Goal: Information Seeking & Learning: Learn about a topic

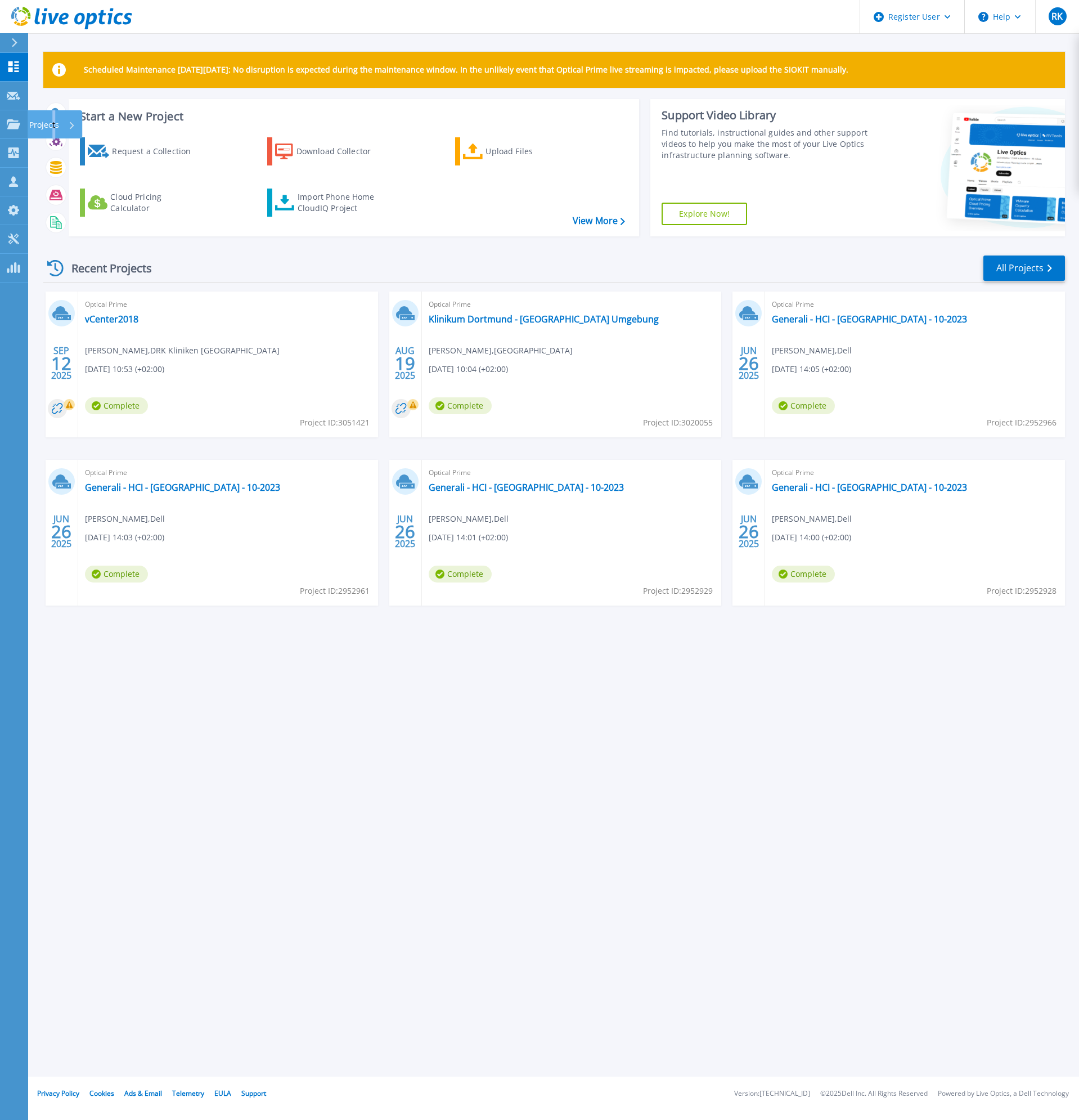
click at [54, 128] on p "Projects" at bounding box center [44, 124] width 30 height 29
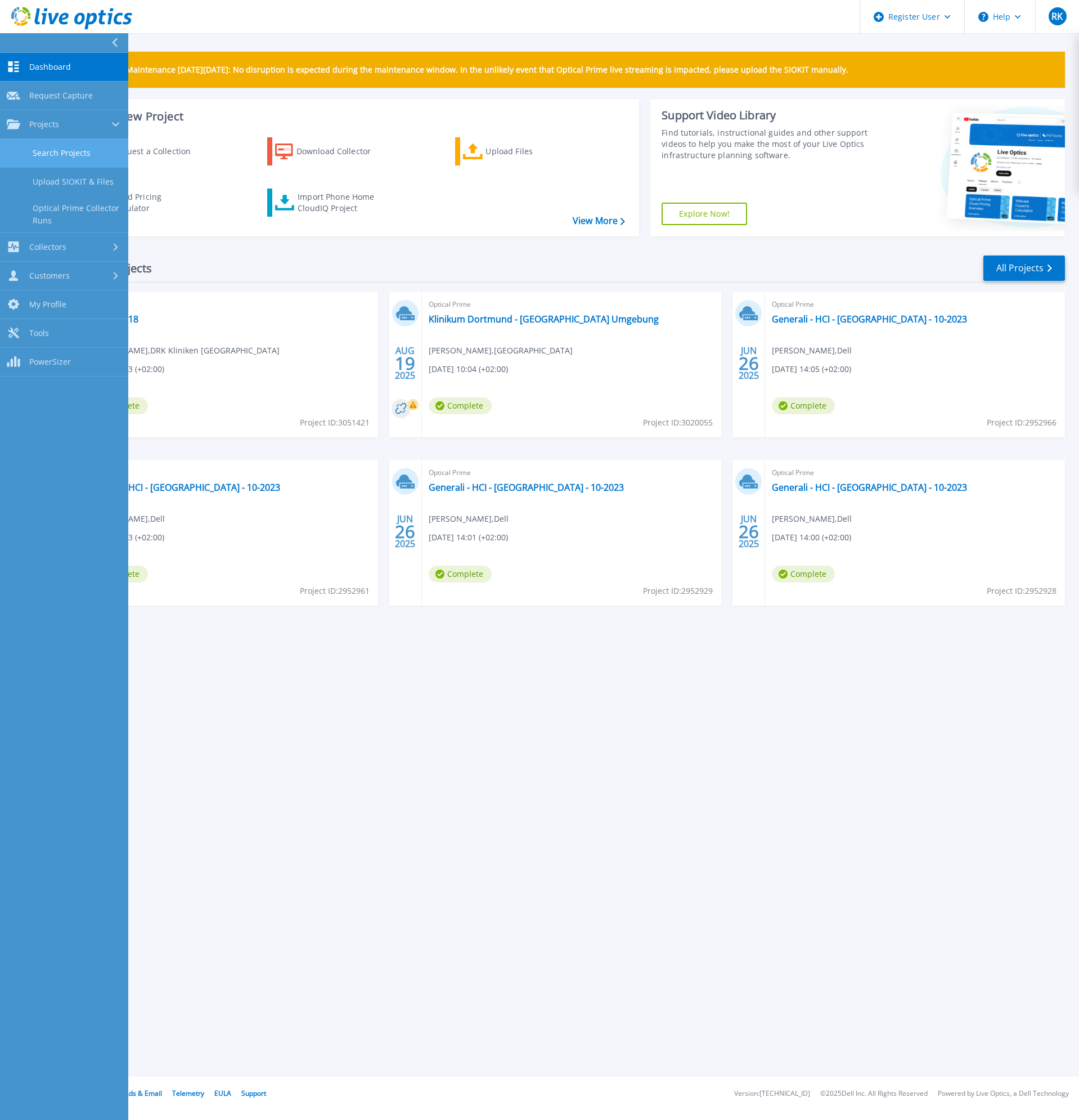
click at [85, 160] on link "Search Projects" at bounding box center [63, 153] width 128 height 29
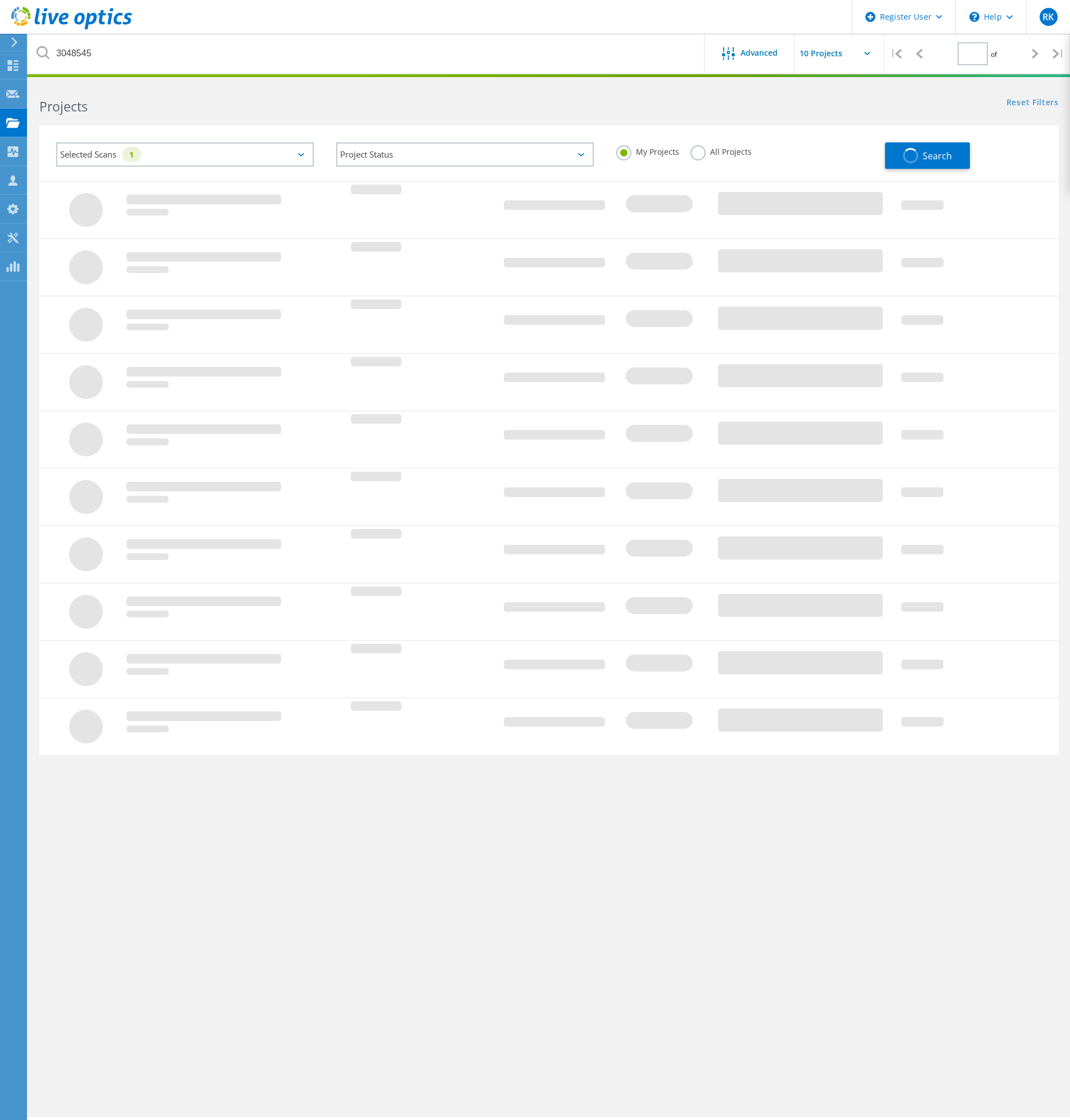
type input "1"
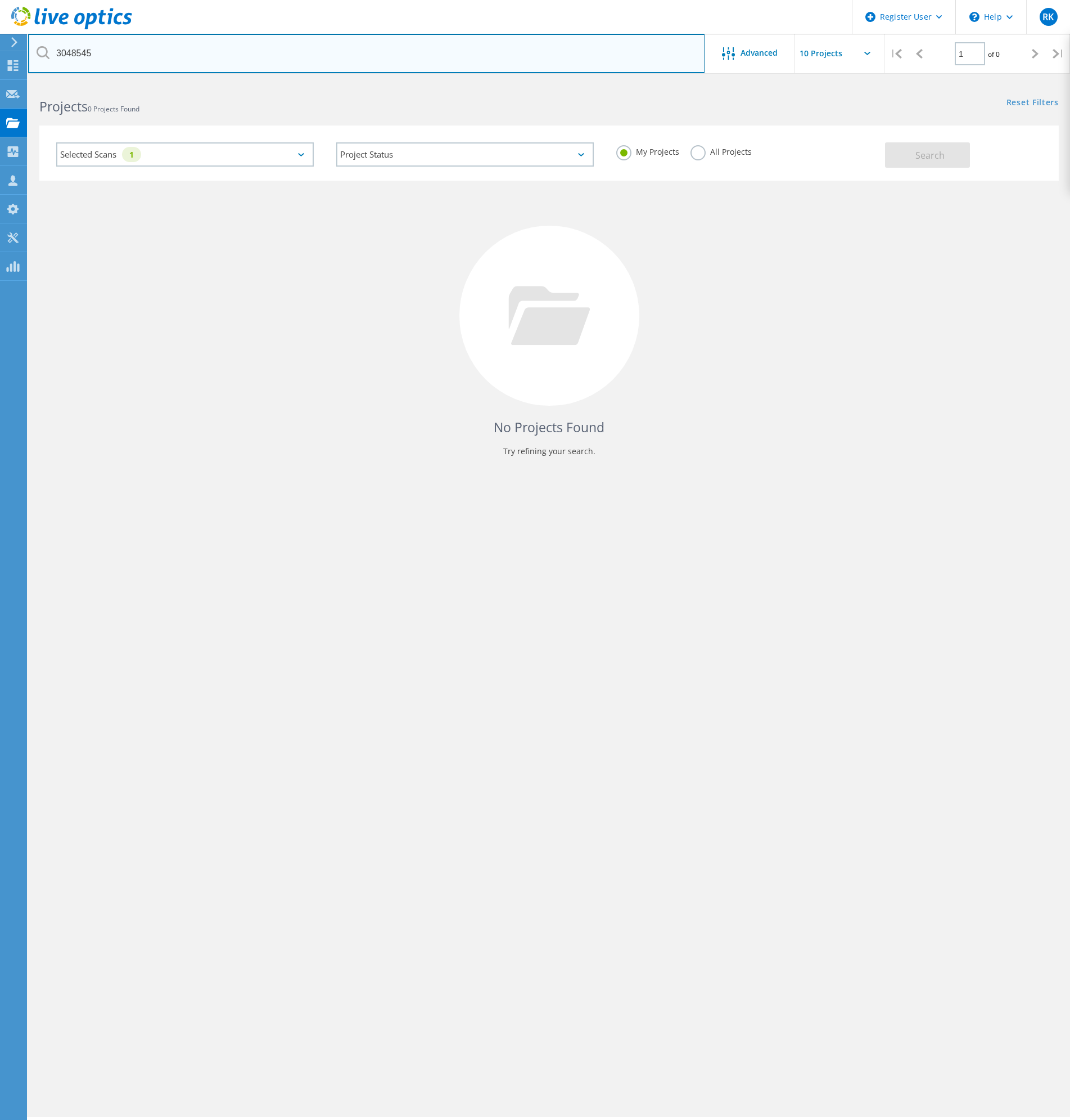
drag, startPoint x: 206, startPoint y: 53, endPoint x: -1, endPoint y: 37, distance: 207.6
click at [0, 37] on html "Register User \n Help Explore Helpful Articles Contact Support RK Dell User Ral…" at bounding box center [535, 575] width 1070 height 1151
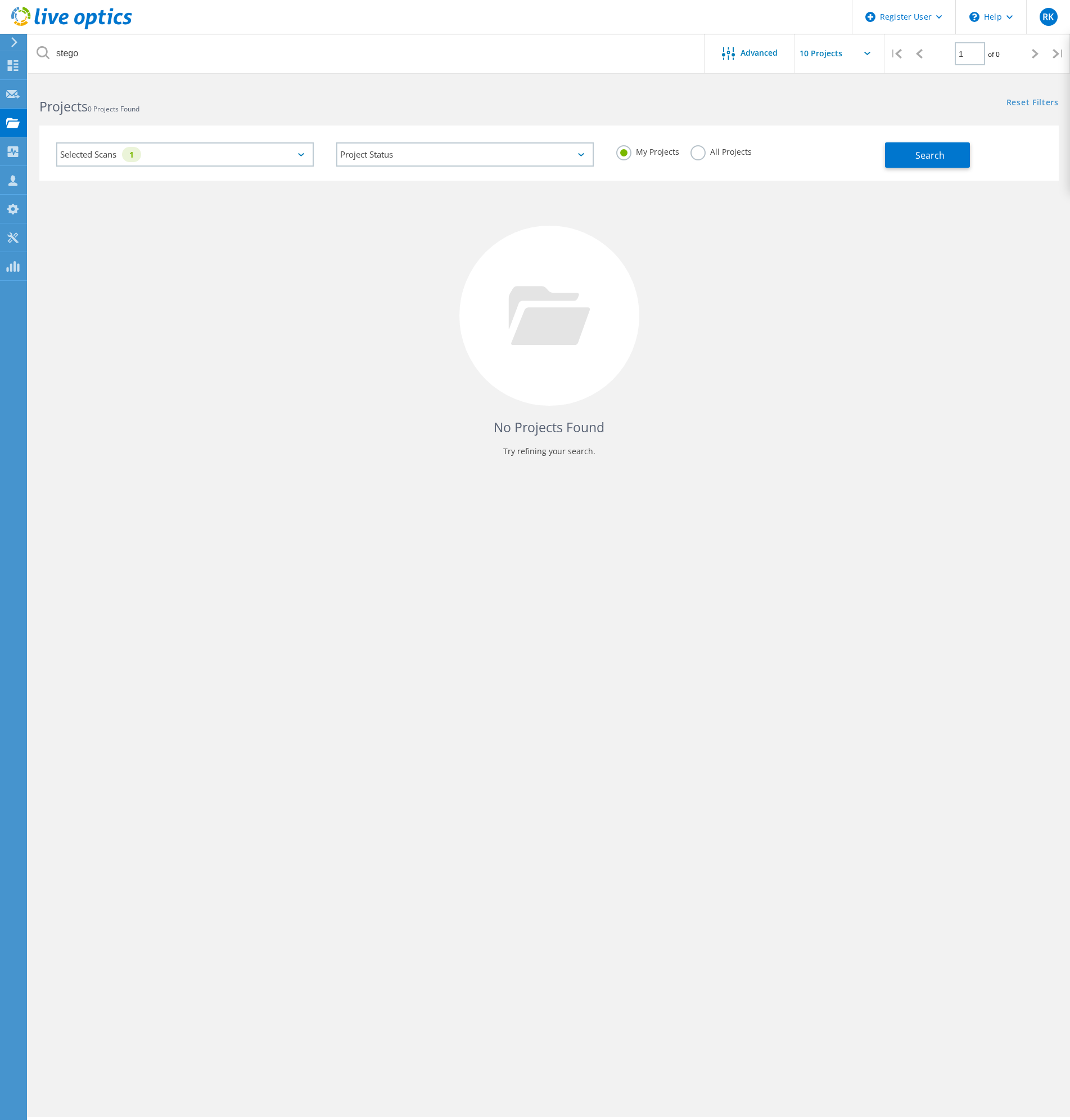
click at [725, 160] on div "All Projects" at bounding box center [722, 153] width 61 height 16
click at [704, 150] on label "All Projects" at bounding box center [722, 150] width 61 height 11
click at [0, 0] on input "All Projects" at bounding box center [0, 0] width 0 height 0
click at [952, 160] on button "Search" at bounding box center [928, 156] width 85 height 26
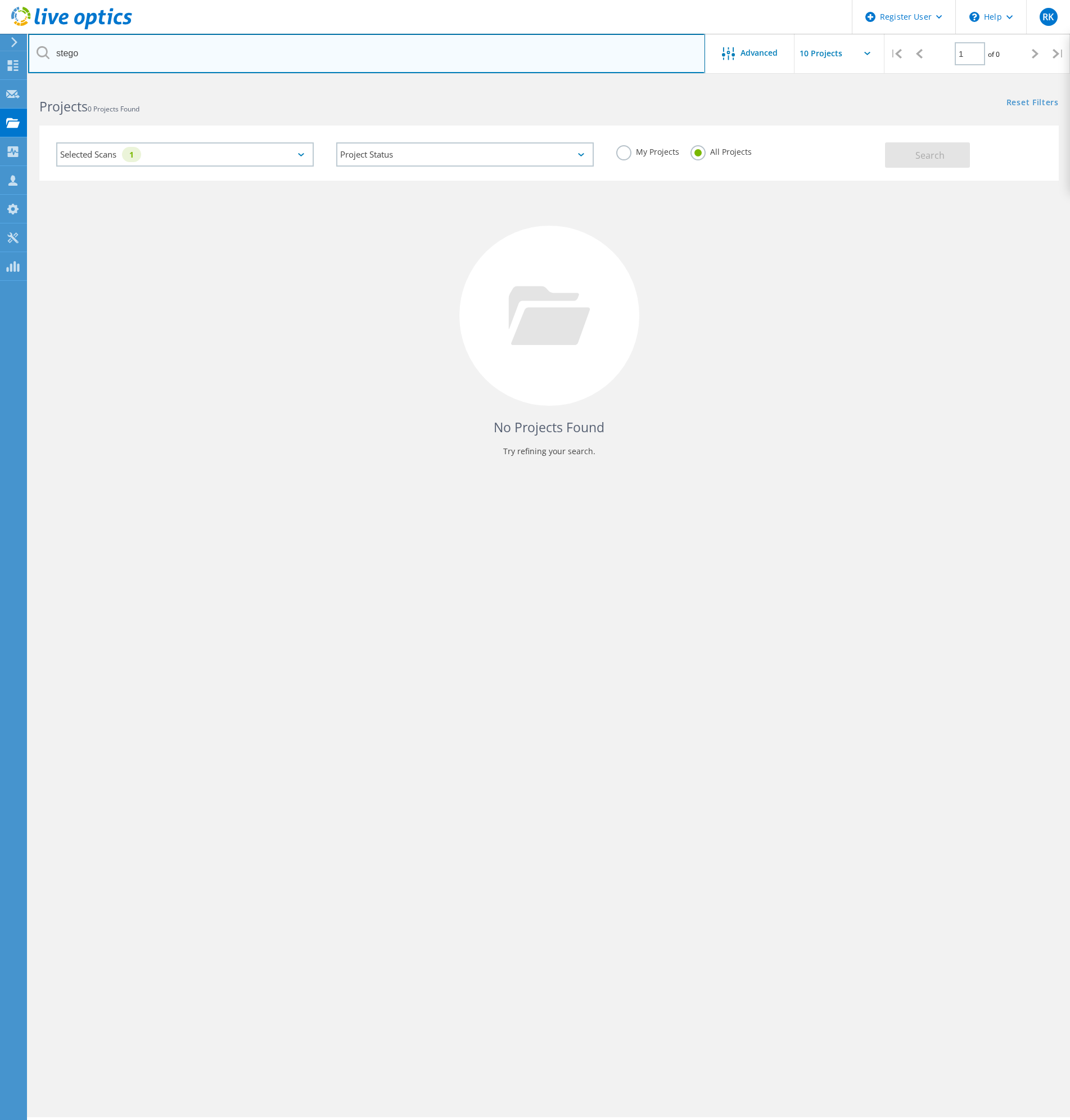
click at [99, 50] on input "stego" at bounding box center [366, 54] width 677 height 40
paste input "3048545"
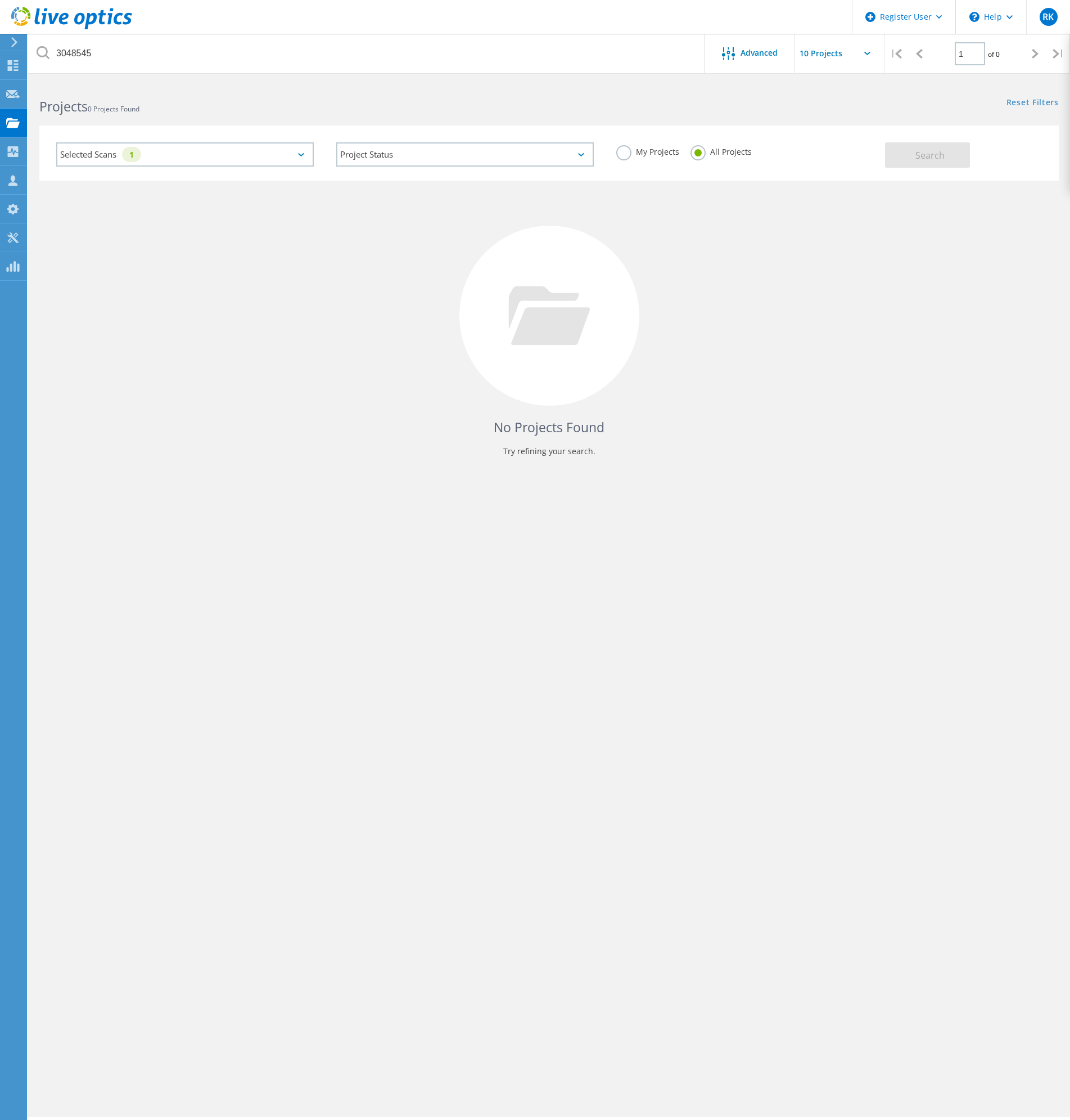
click at [302, 153] on icon at bounding box center [301, 154] width 6 height 3
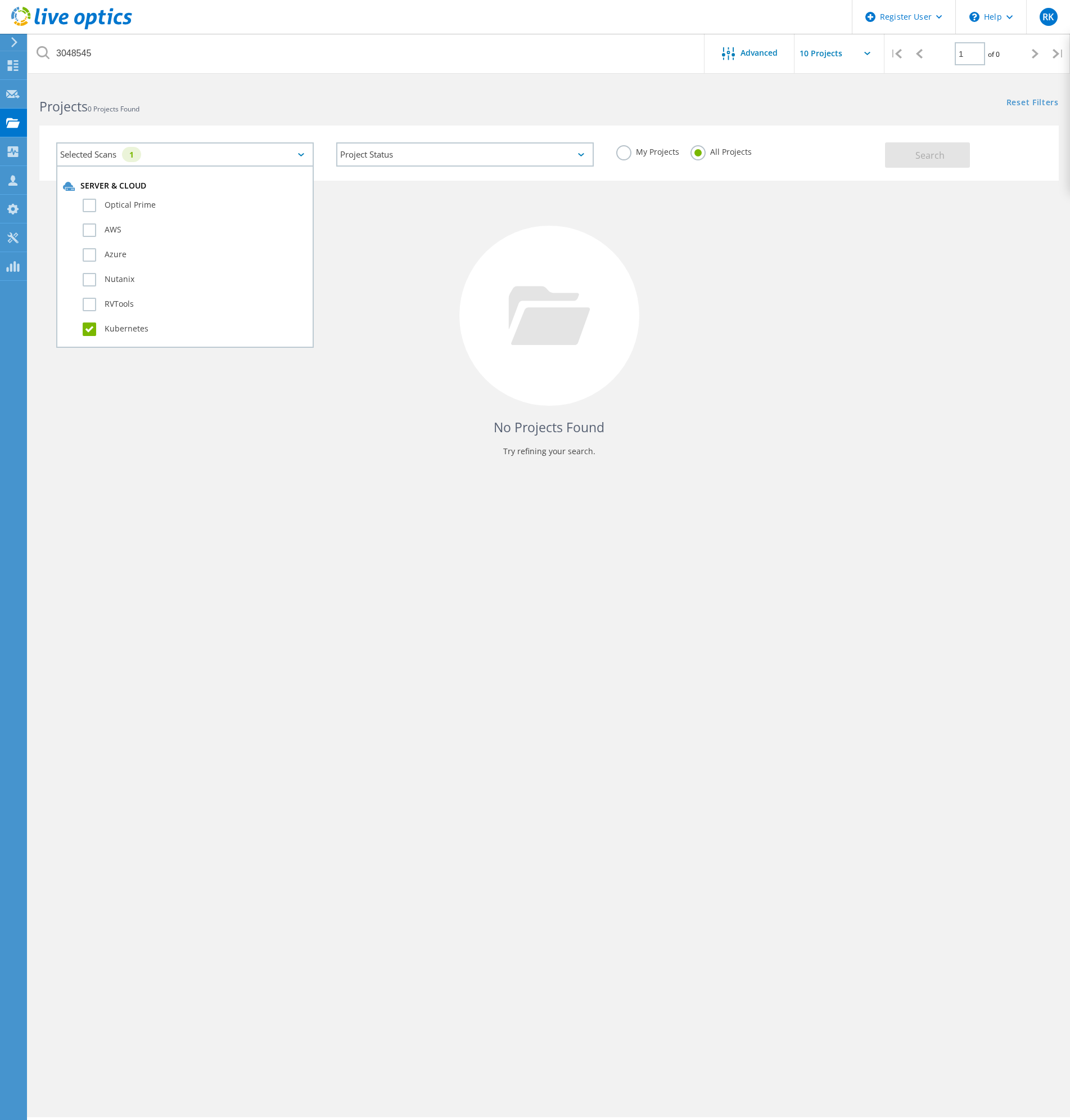
click at [95, 330] on label "Kubernetes" at bounding box center [194, 329] width 224 height 14
click at [0, 0] on input "Kubernetes" at bounding box center [0, 0] width 0 height 0
drag, startPoint x: 449, startPoint y: 269, endPoint x: 433, endPoint y: 265, distance: 16.5
click at [449, 268] on div "No Projects Found Try refining your search." at bounding box center [549, 325] width 1019 height 291
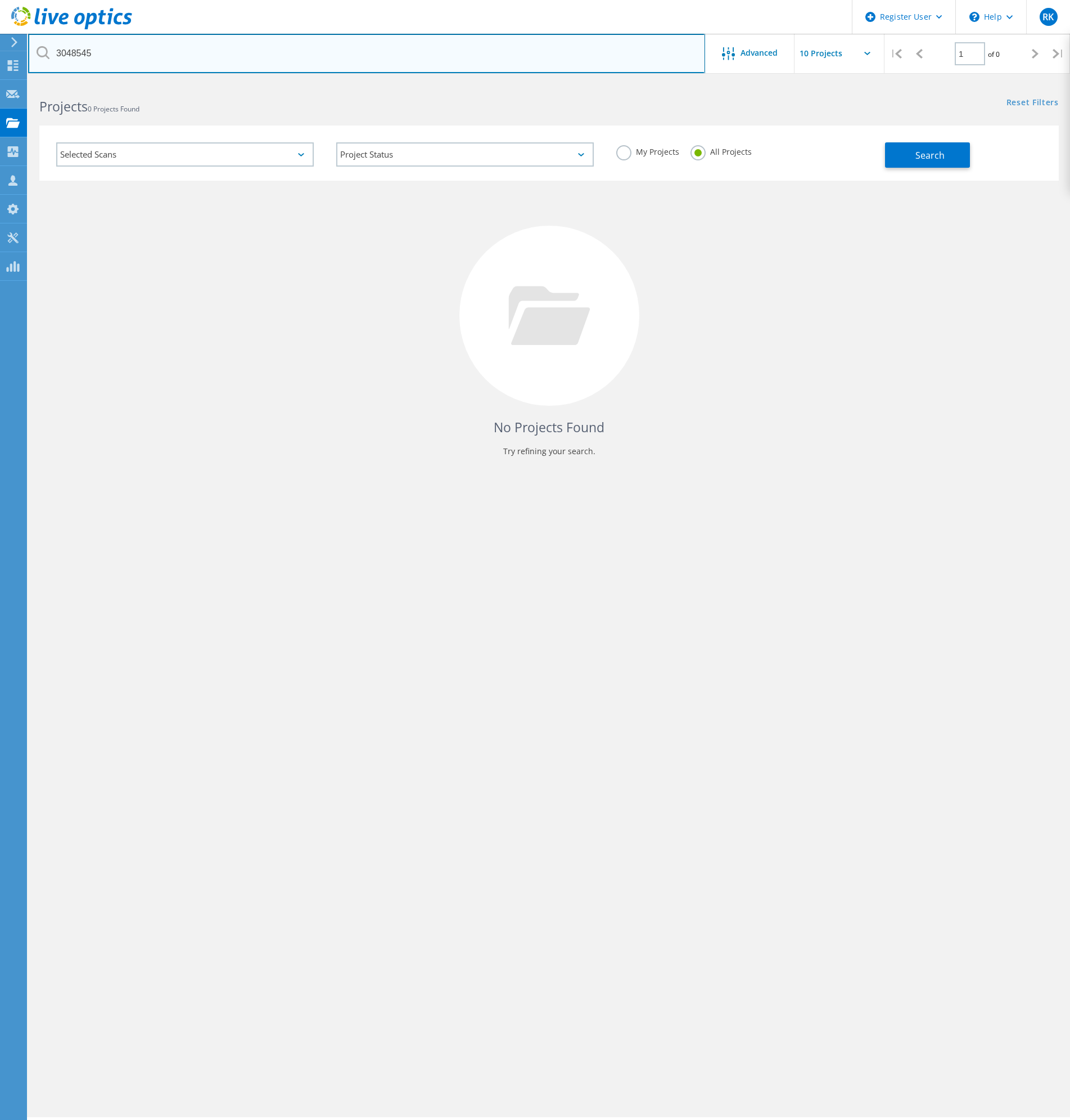
drag, startPoint x: 166, startPoint y: 62, endPoint x: -1, endPoint y: 45, distance: 167.9
click at [0, 45] on html "Register User \n Help Explore Helpful Articles Contact Support RK Dell User Ral…" at bounding box center [535, 575] width 1070 height 1151
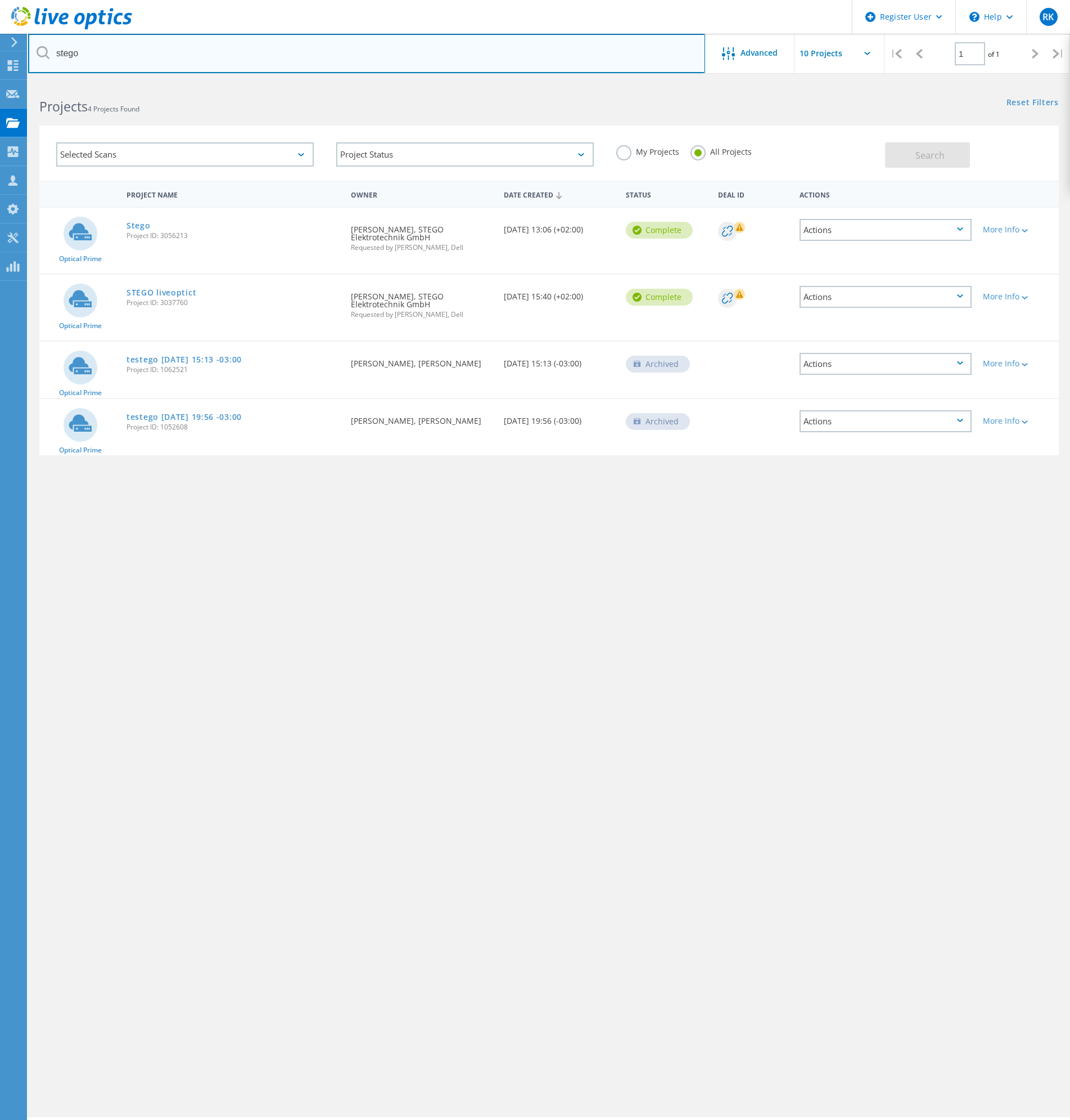
drag, startPoint x: 143, startPoint y: 47, endPoint x: 45, endPoint y: 31, distance: 99.3
click at [45, 81] on div "Register User \n Help Explore Helpful Articles Contact Support RK Dell User Ral…" at bounding box center [535, 616] width 1070 height 1069
paste input "3048545"
type input "3048545"
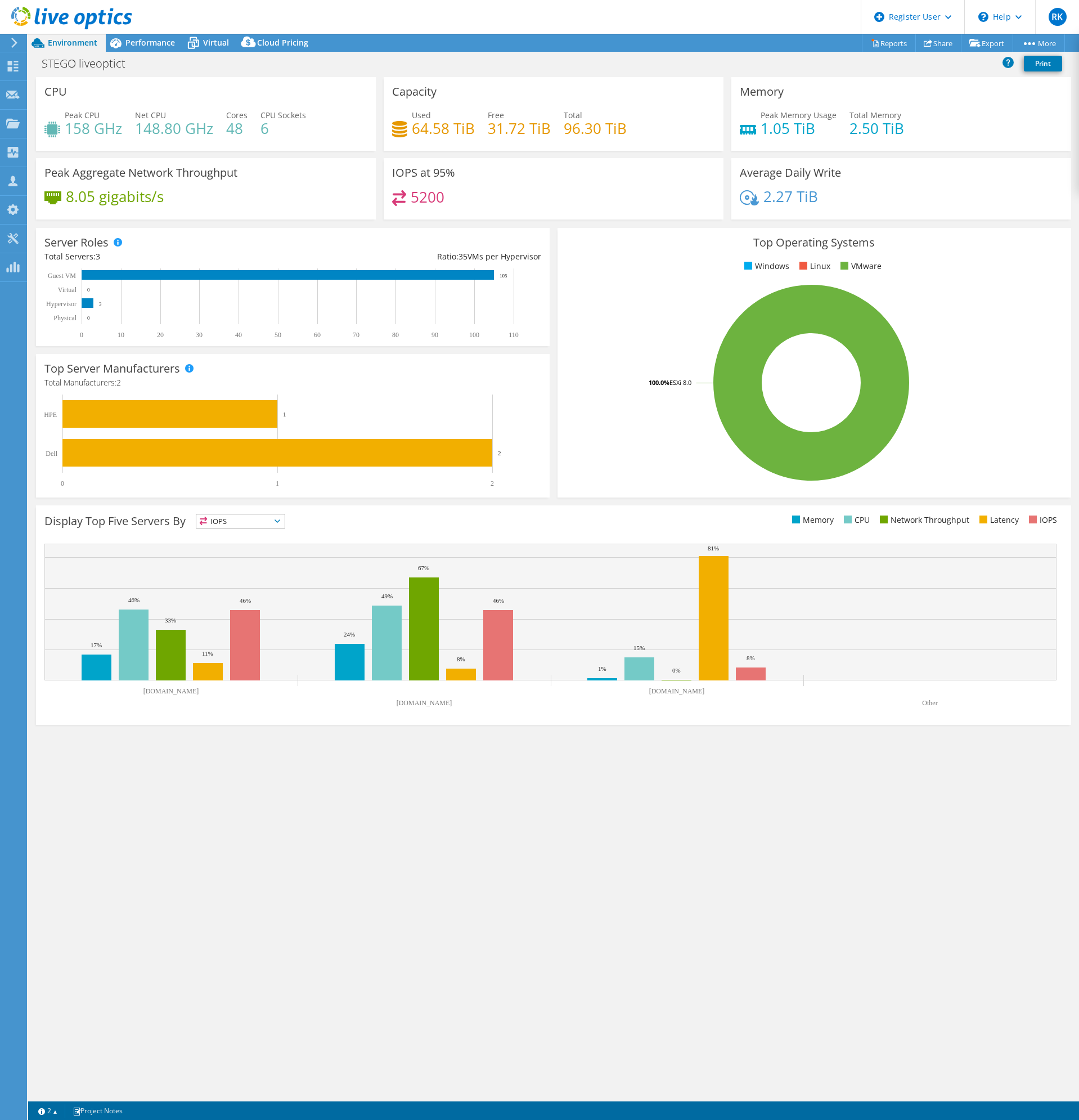
select select "USD"
click at [1006, 106] on link "Project Details" at bounding box center [1014, 111] width 107 height 24
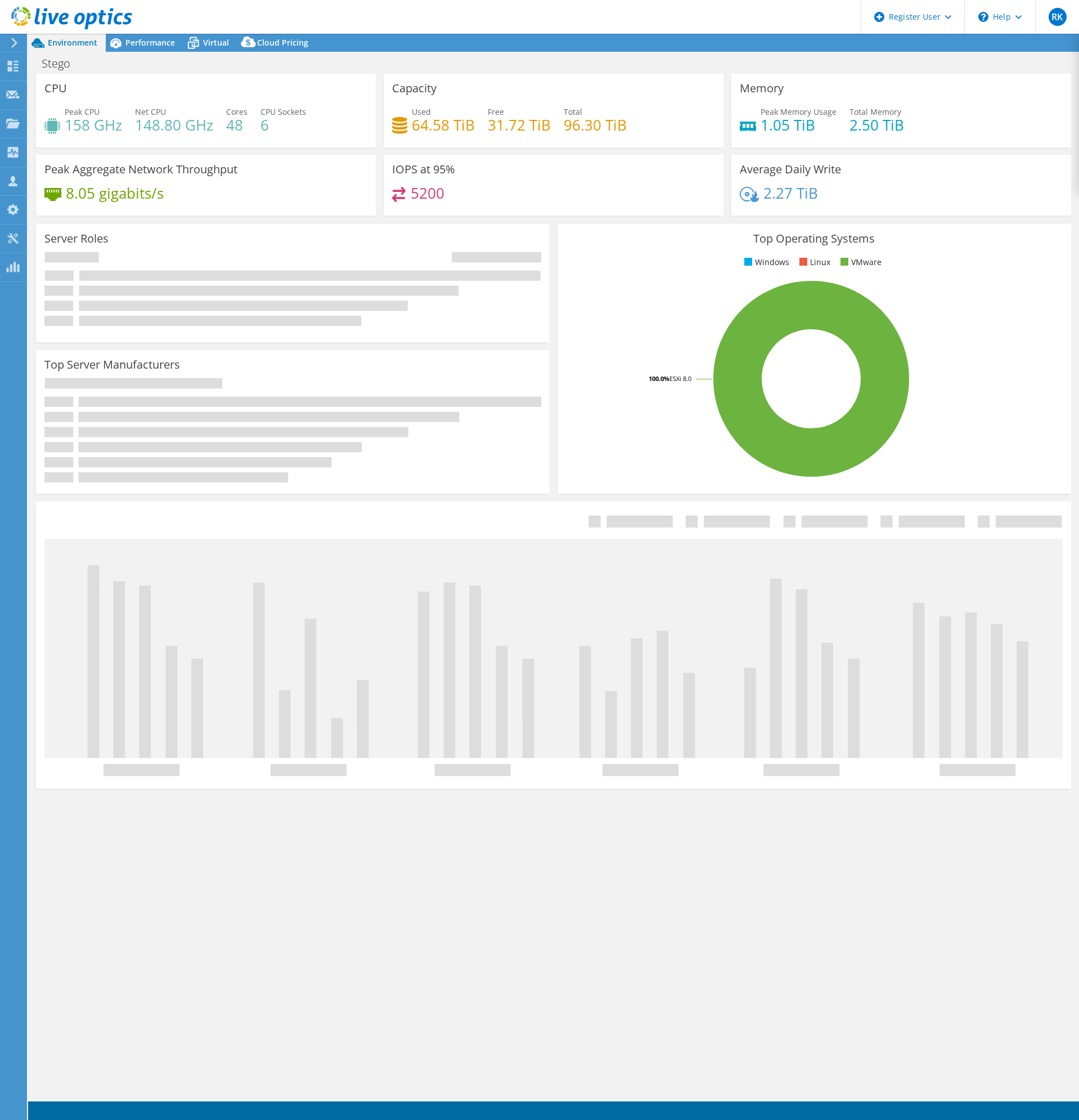
select select "USD"
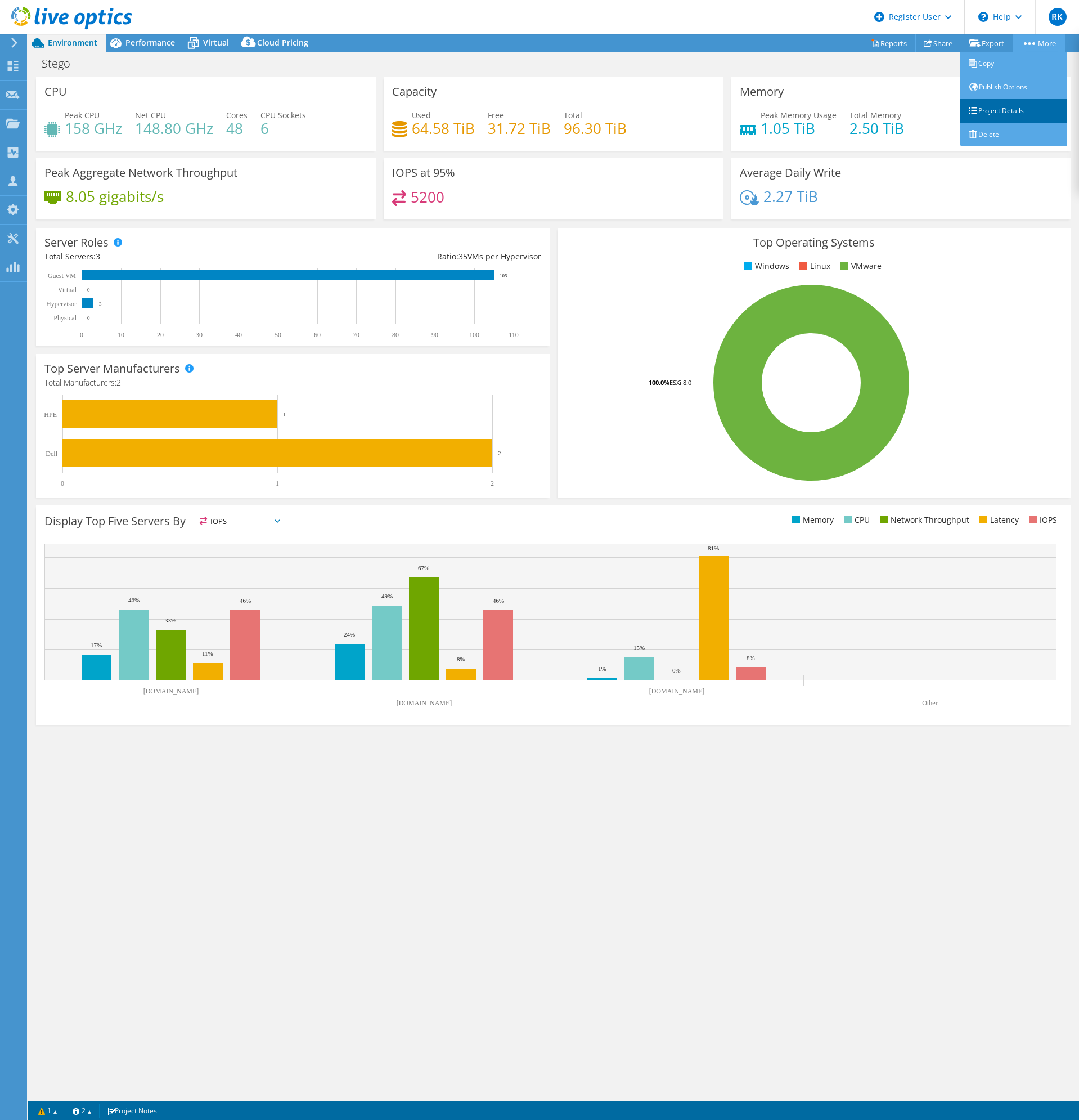
click at [1015, 108] on link "Project Details" at bounding box center [1014, 111] width 107 height 24
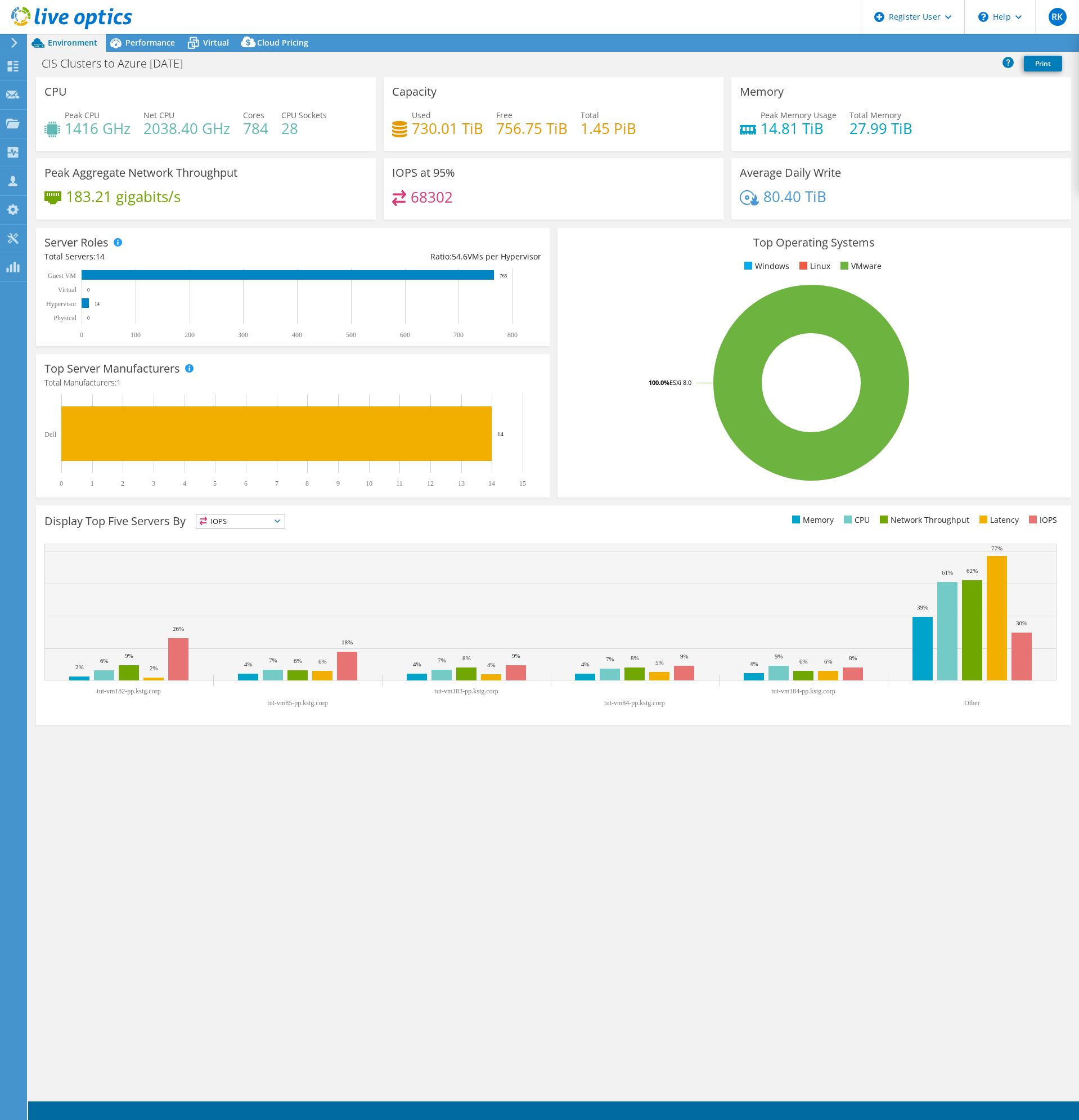
select select "EUFrankfurt"
select select "USD"
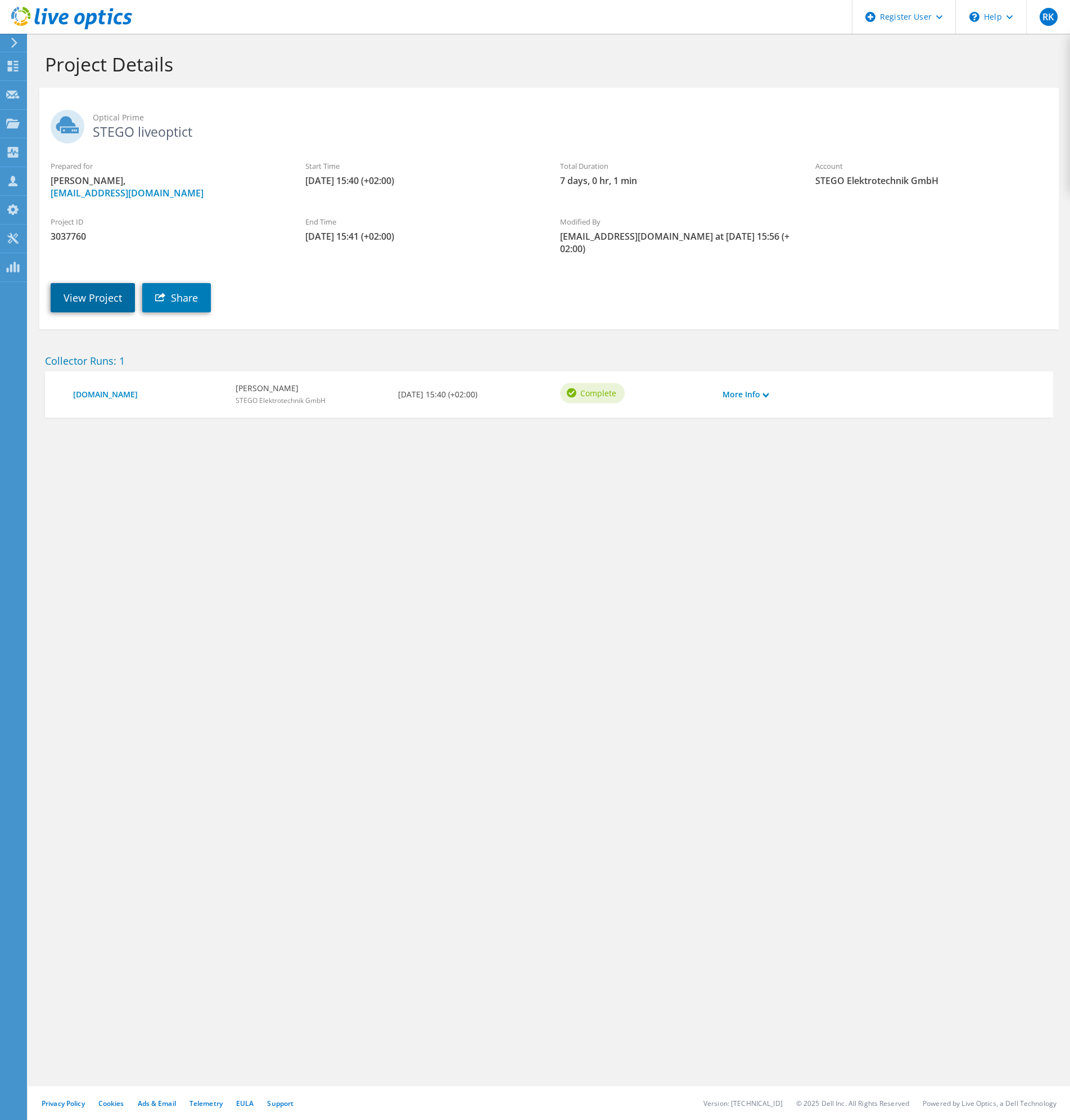
click at [118, 290] on link "View Project" at bounding box center [92, 297] width 84 height 29
click at [641, 681] on div "Project Details Optical Prime Stego Prepared for [PERSON_NAME], [EMAIL_ADDRESS]…" at bounding box center [548, 576] width 1042 height 1086
click at [102, 291] on link "View Project" at bounding box center [92, 297] width 84 height 29
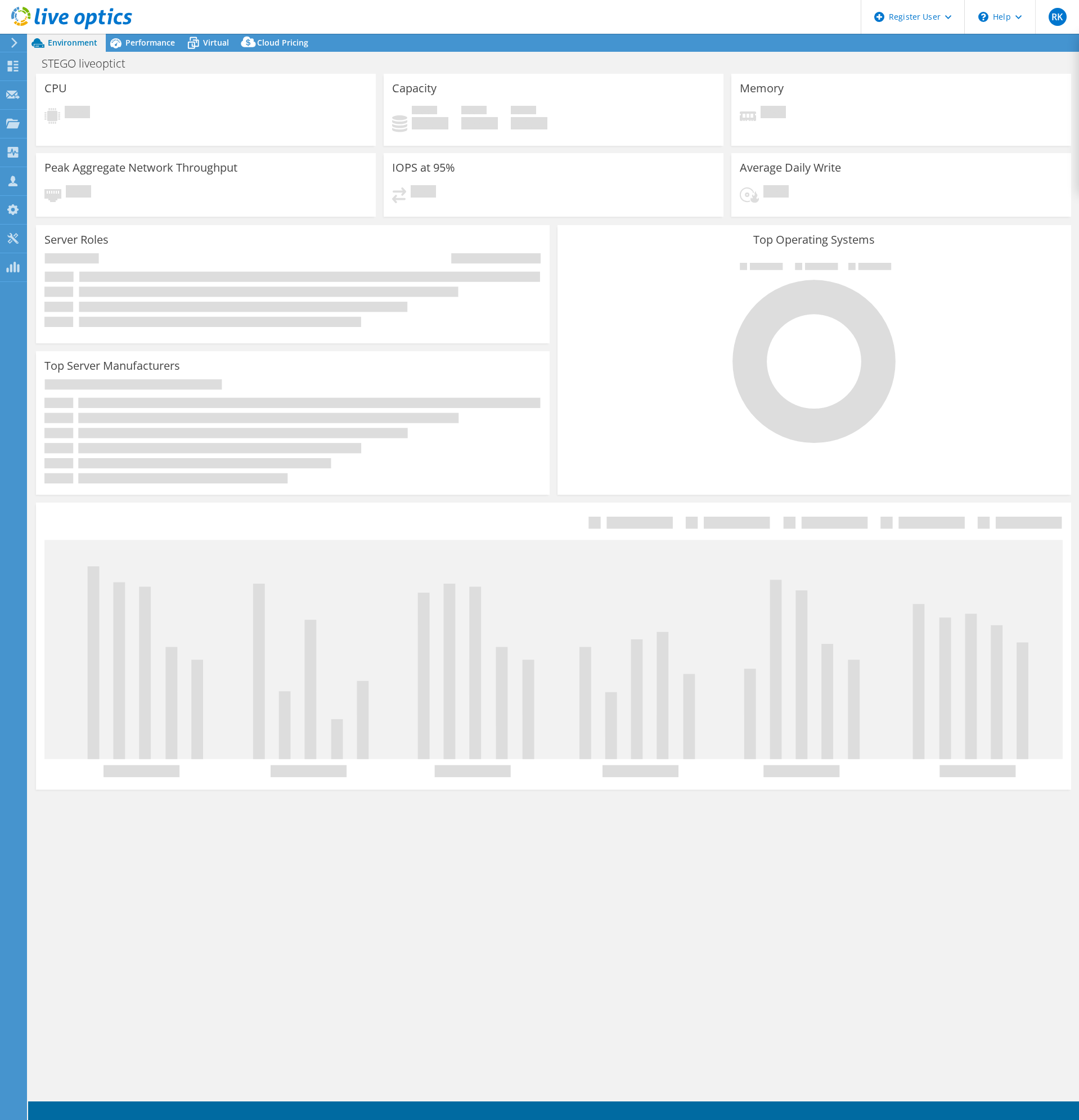
select select "USD"
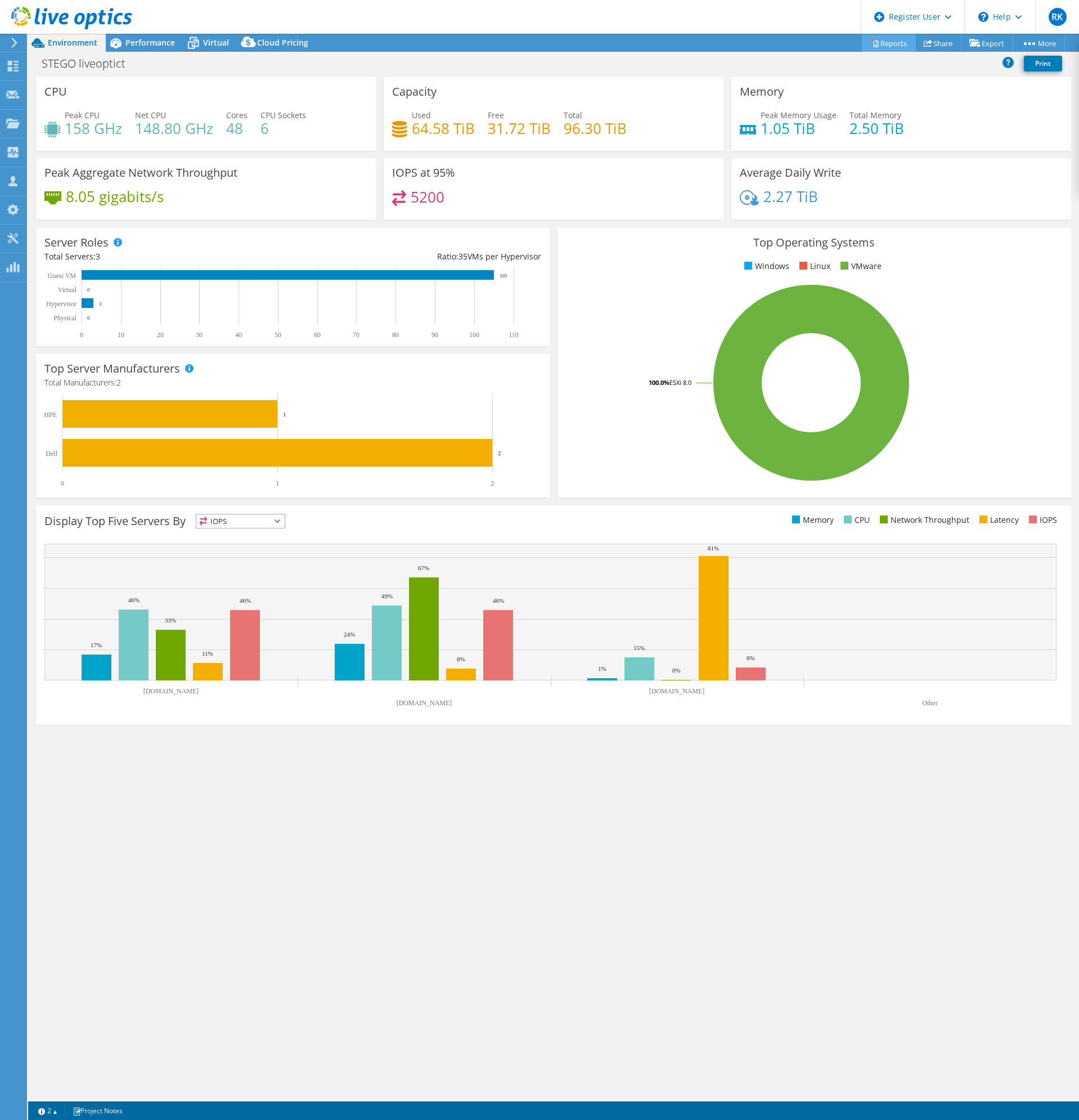
click at [881, 48] on link "Reports" at bounding box center [889, 44] width 54 height 18
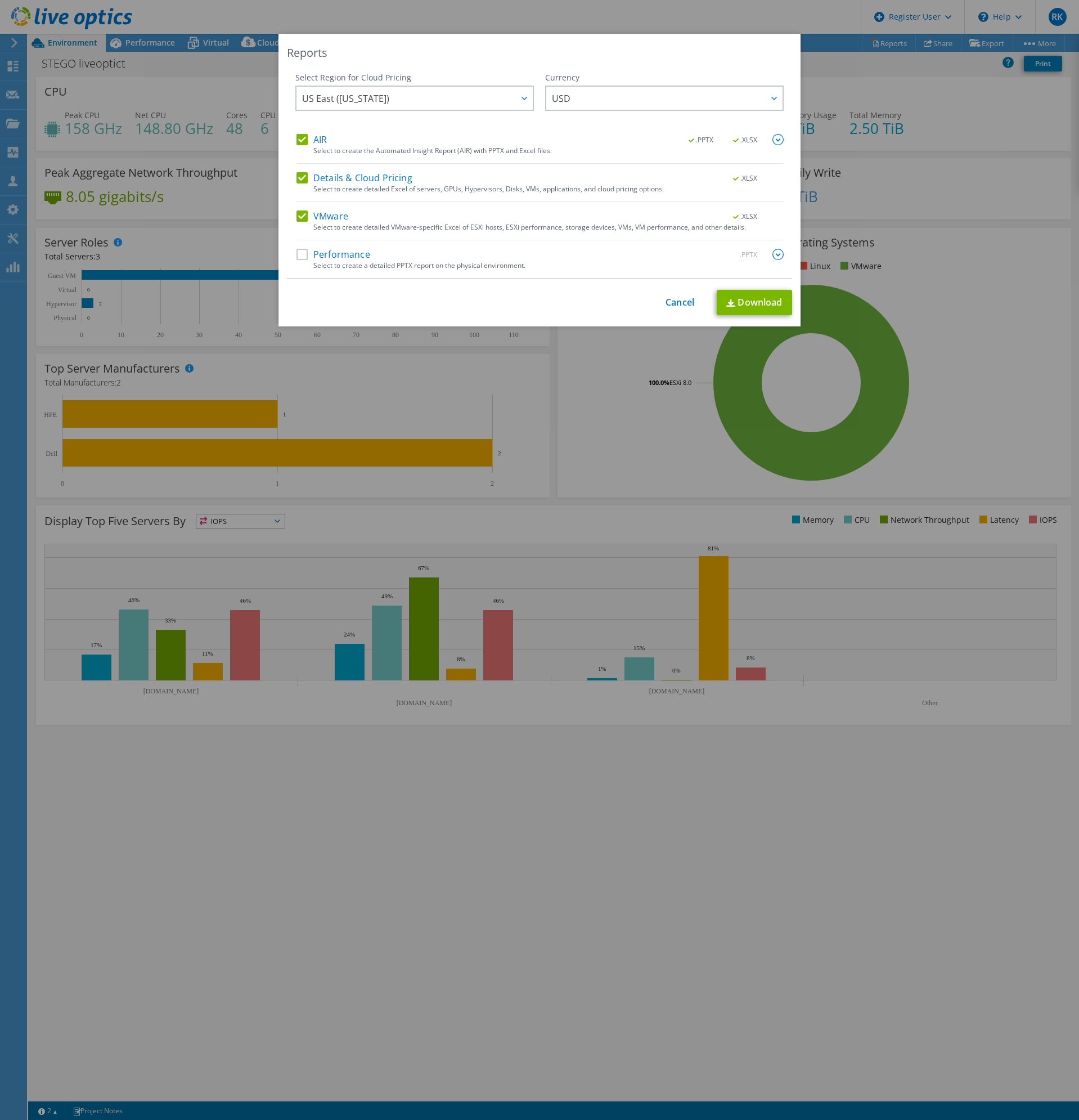
click at [304, 185] on div "Details & Cloud Pricing .XLSX" at bounding box center [540, 179] width 487 height 13
click at [304, 140] on label "AIR" at bounding box center [311, 139] width 31 height 11
click at [0, 0] on input "AIR" at bounding box center [0, 0] width 0 height 0
click at [303, 168] on div "AIR .PPTX .XLSX Select to create the Automated Insight Report (AIR) with PPTX a…" at bounding box center [540, 205] width 487 height 144
click at [302, 177] on label "Details & Cloud Pricing" at bounding box center [354, 178] width 116 height 11
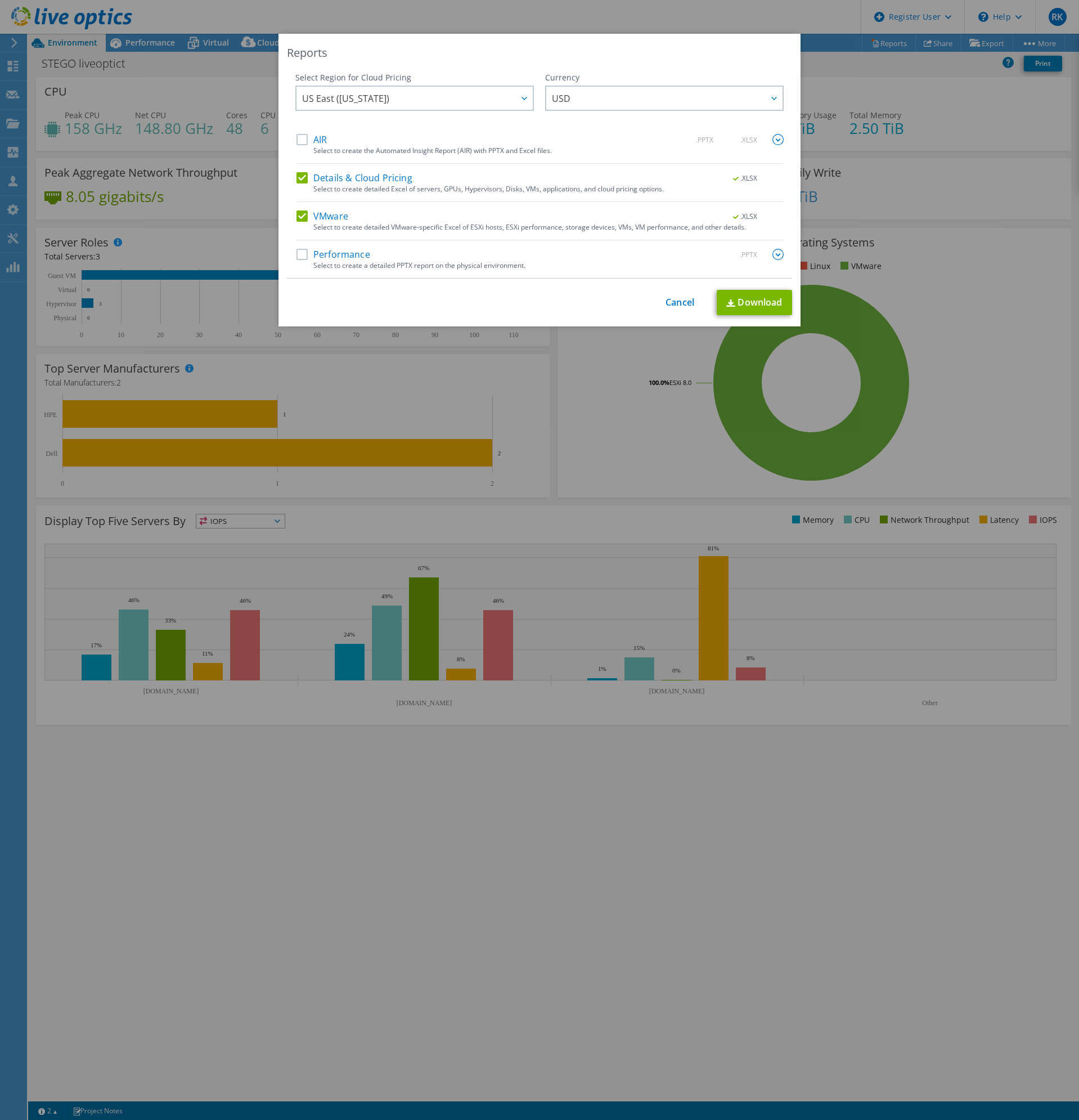
click at [0, 0] on input "Details & Cloud Pricing" at bounding box center [0, 0] width 0 height 0
click at [774, 306] on link "Download" at bounding box center [755, 303] width 75 height 26
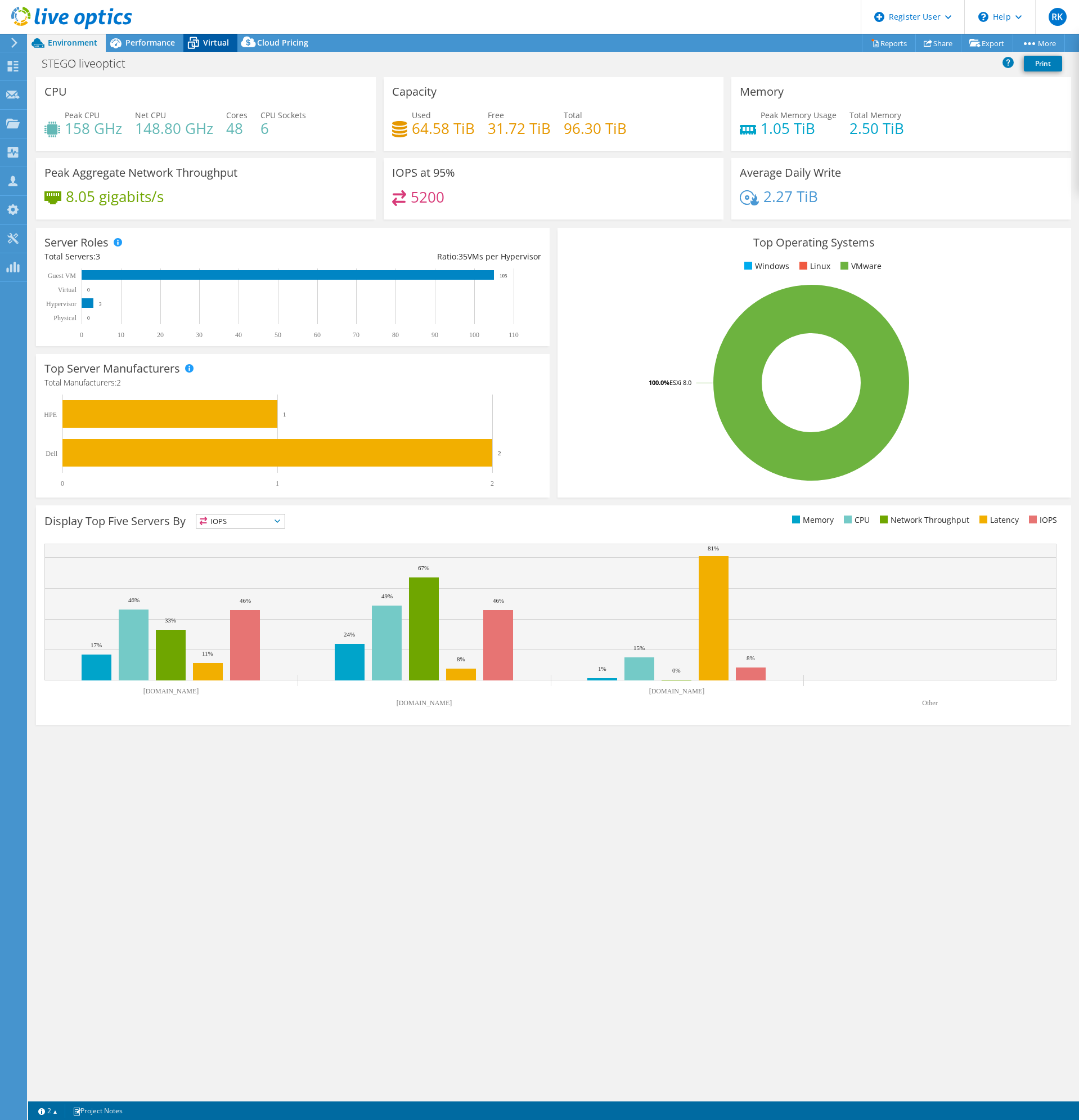
click at [223, 47] on span "Virtual" at bounding box center [216, 42] width 26 height 11
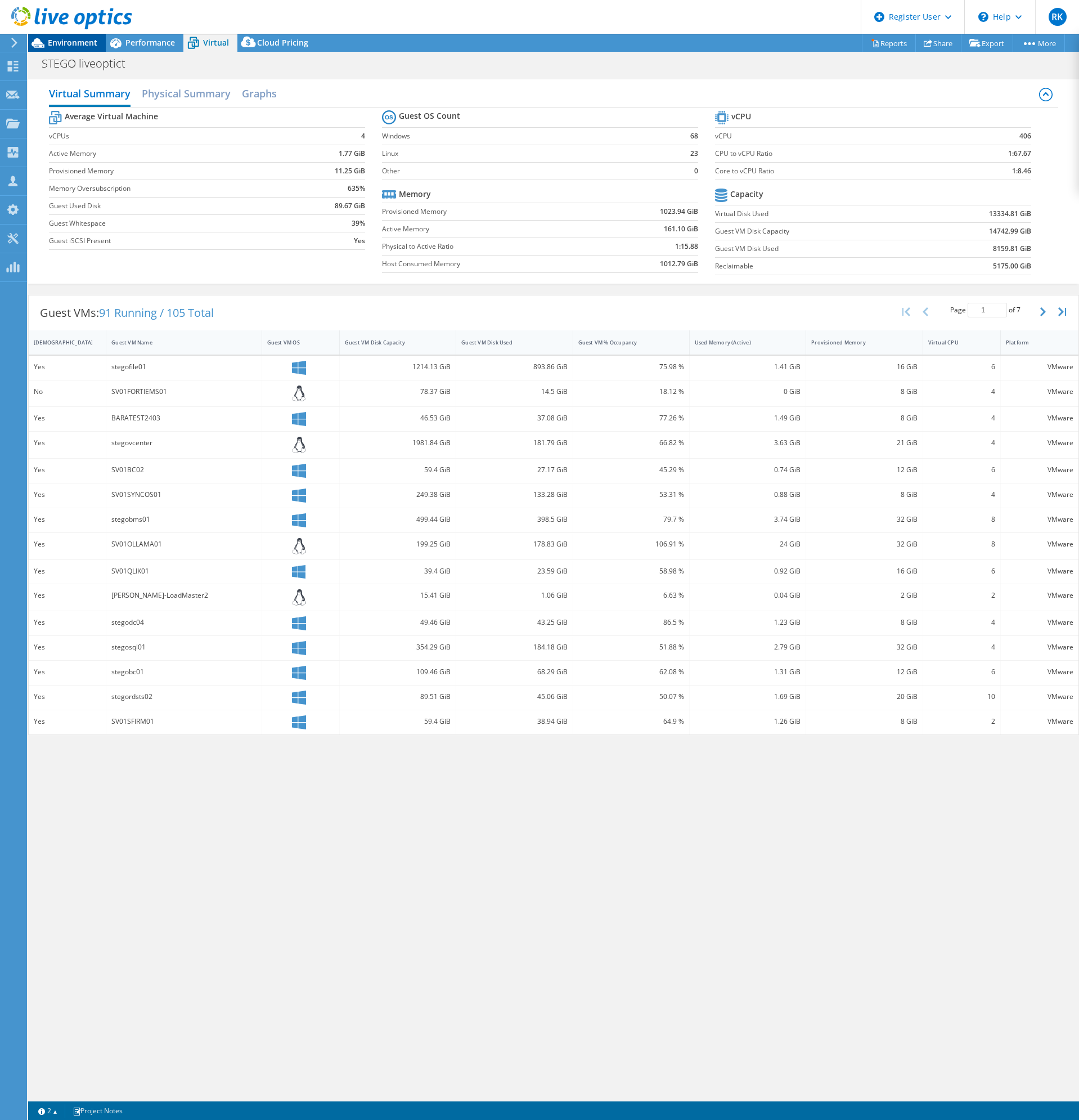
click at [60, 41] on span "Environment" at bounding box center [72, 42] width 50 height 11
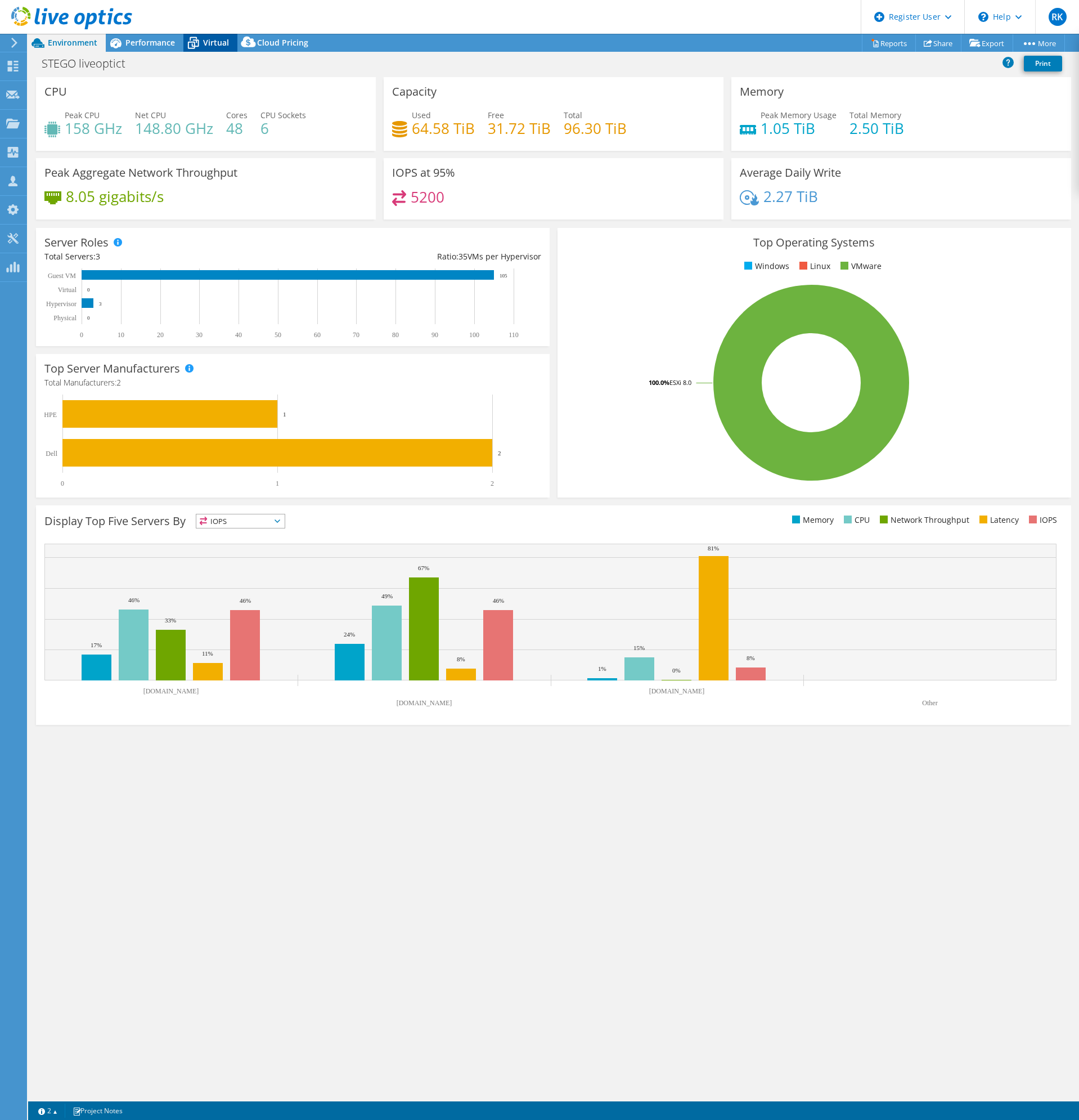
click at [195, 41] on icon at bounding box center [193, 43] width 20 height 20
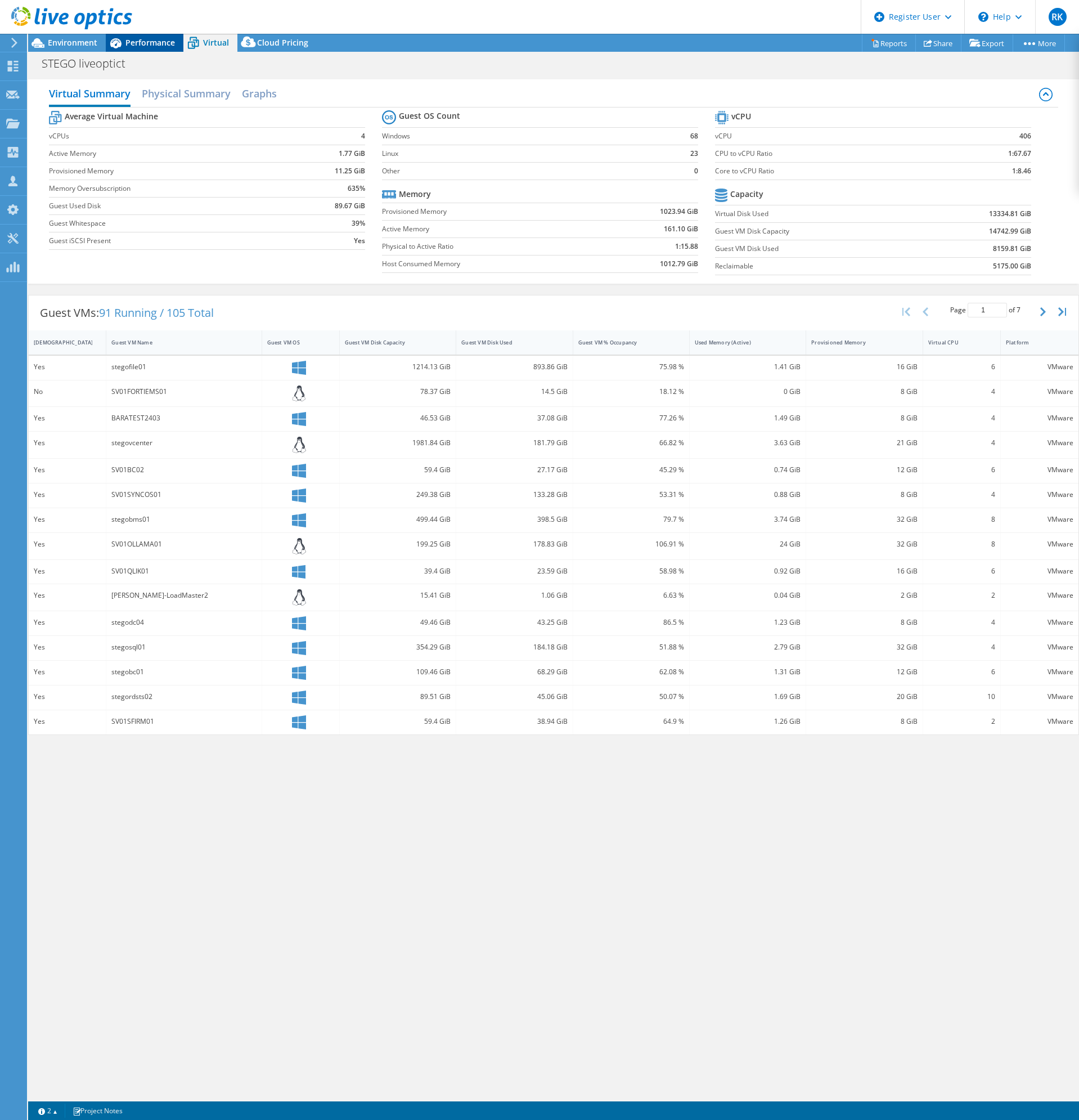
click at [160, 47] on span "Performance" at bounding box center [150, 42] width 50 height 11
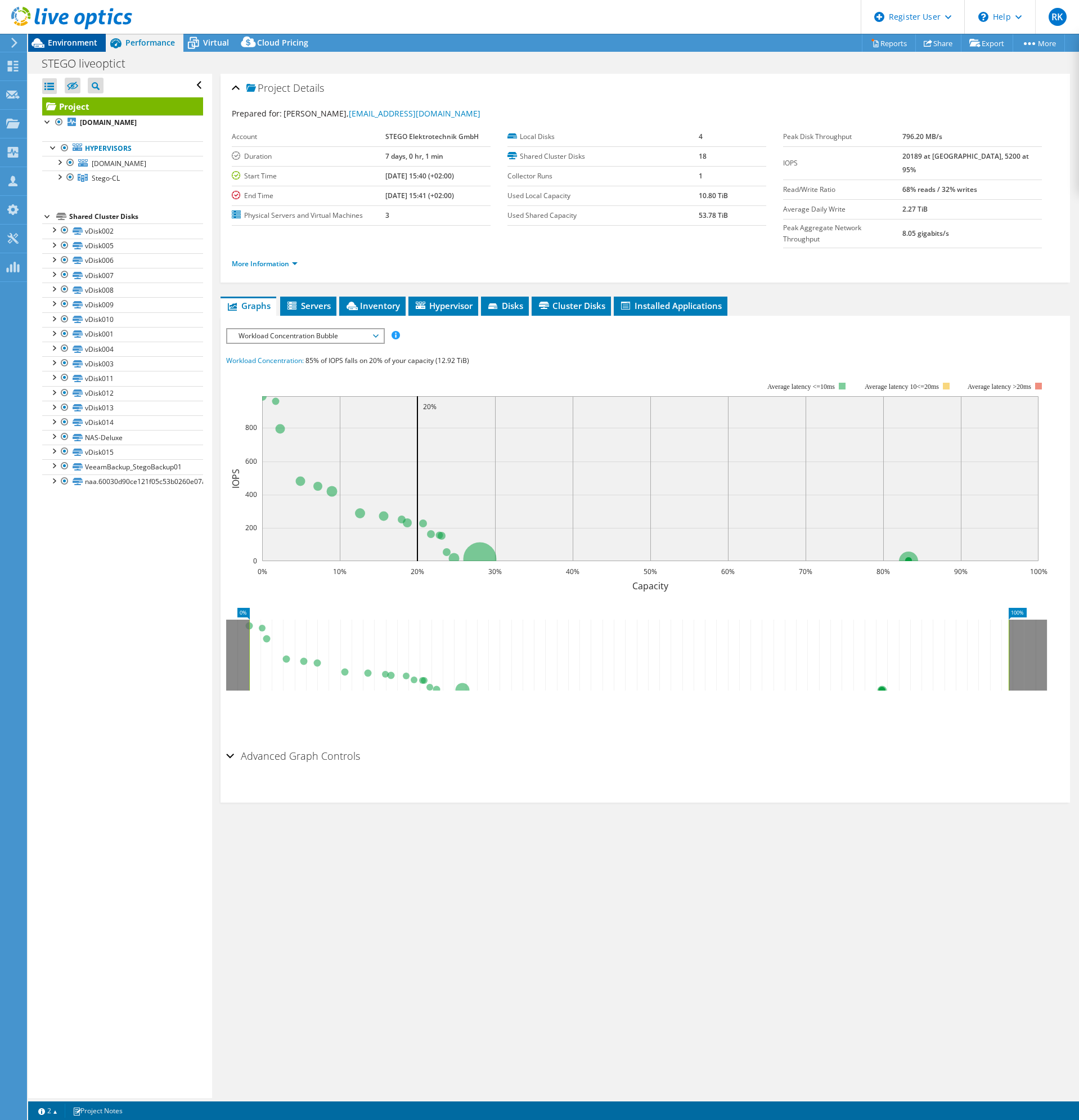
click at [58, 42] on span "Environment" at bounding box center [72, 42] width 50 height 11
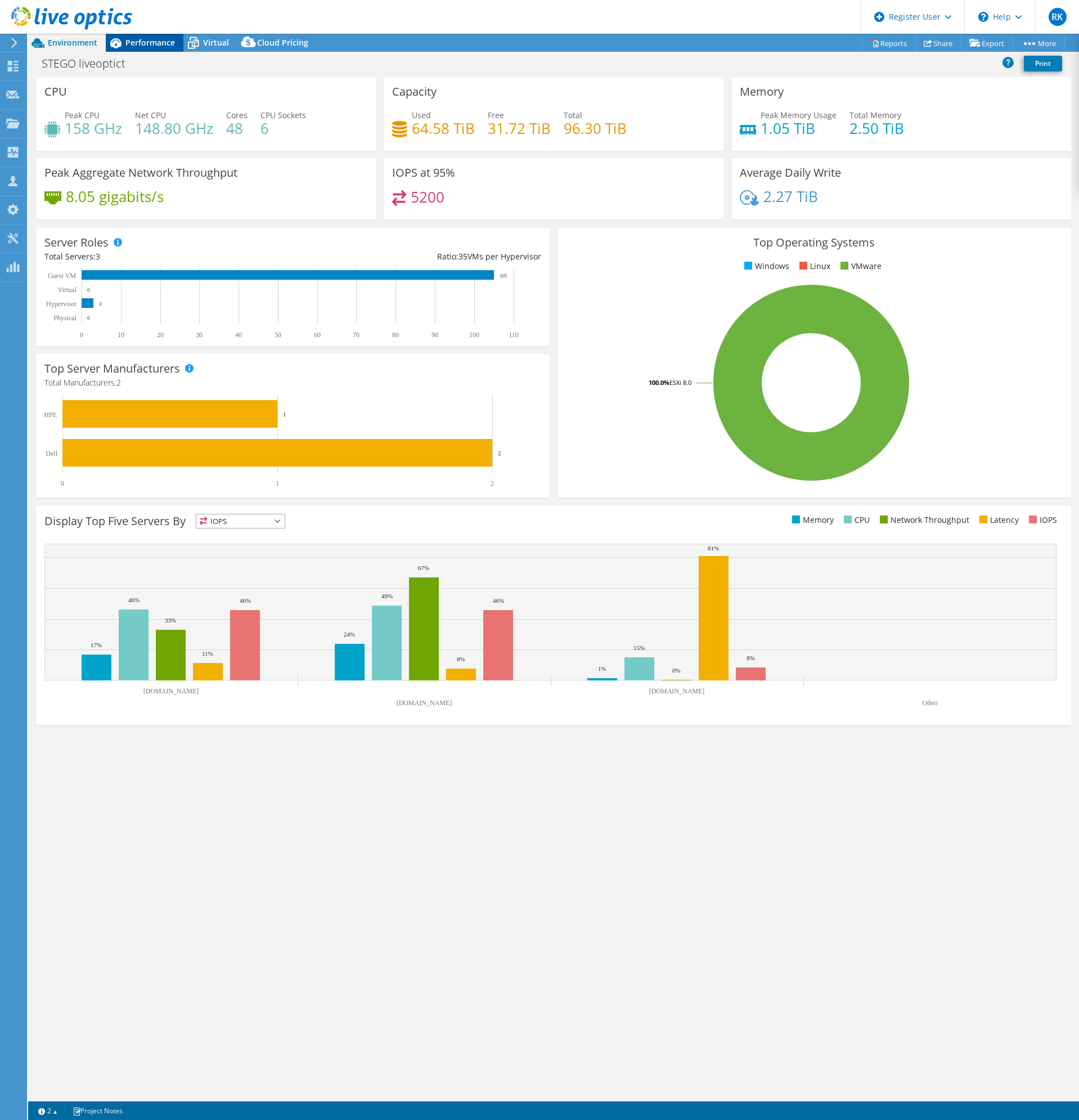
click at [161, 43] on span "Performance" at bounding box center [150, 42] width 50 height 11
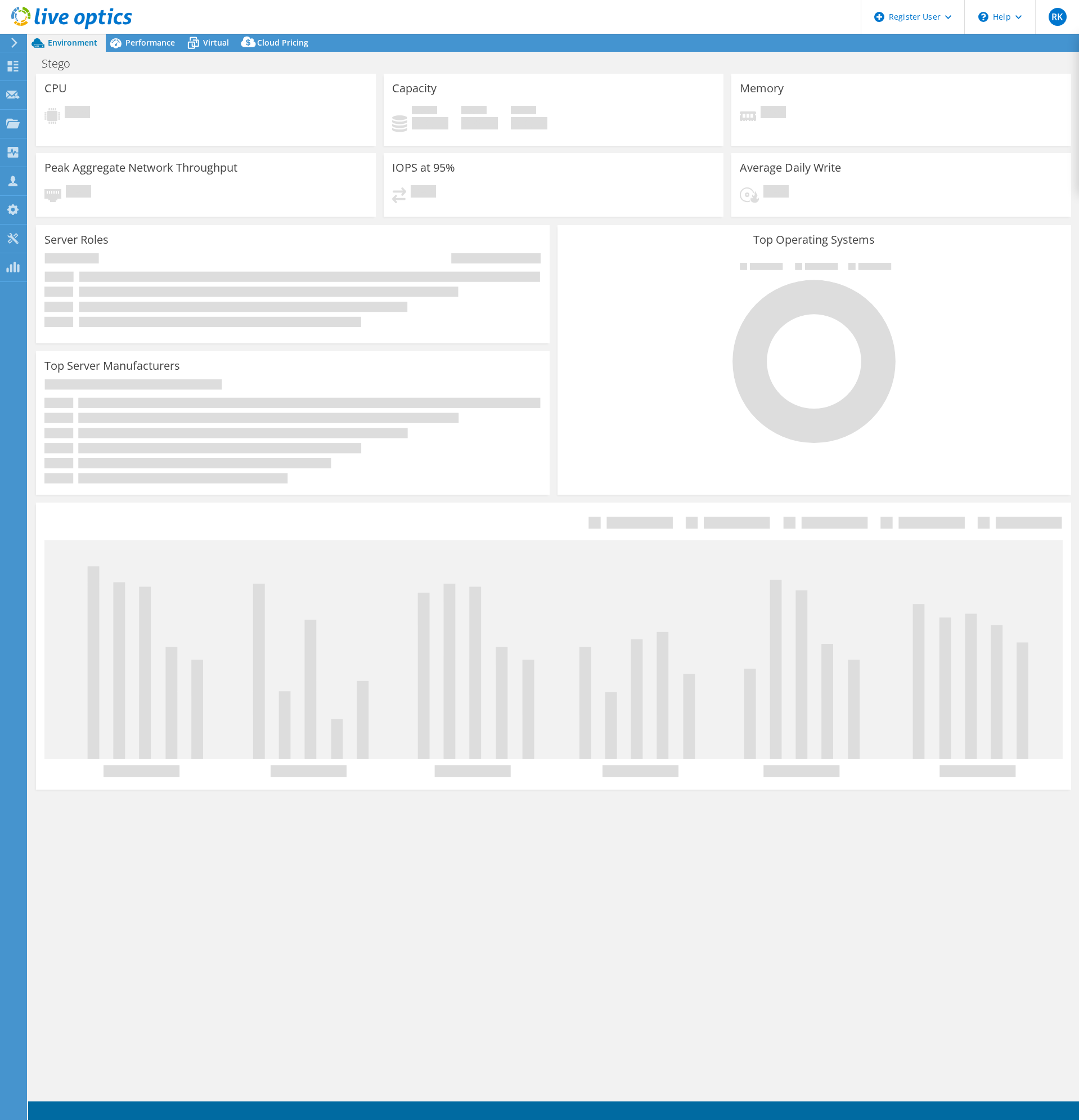
select select "USD"
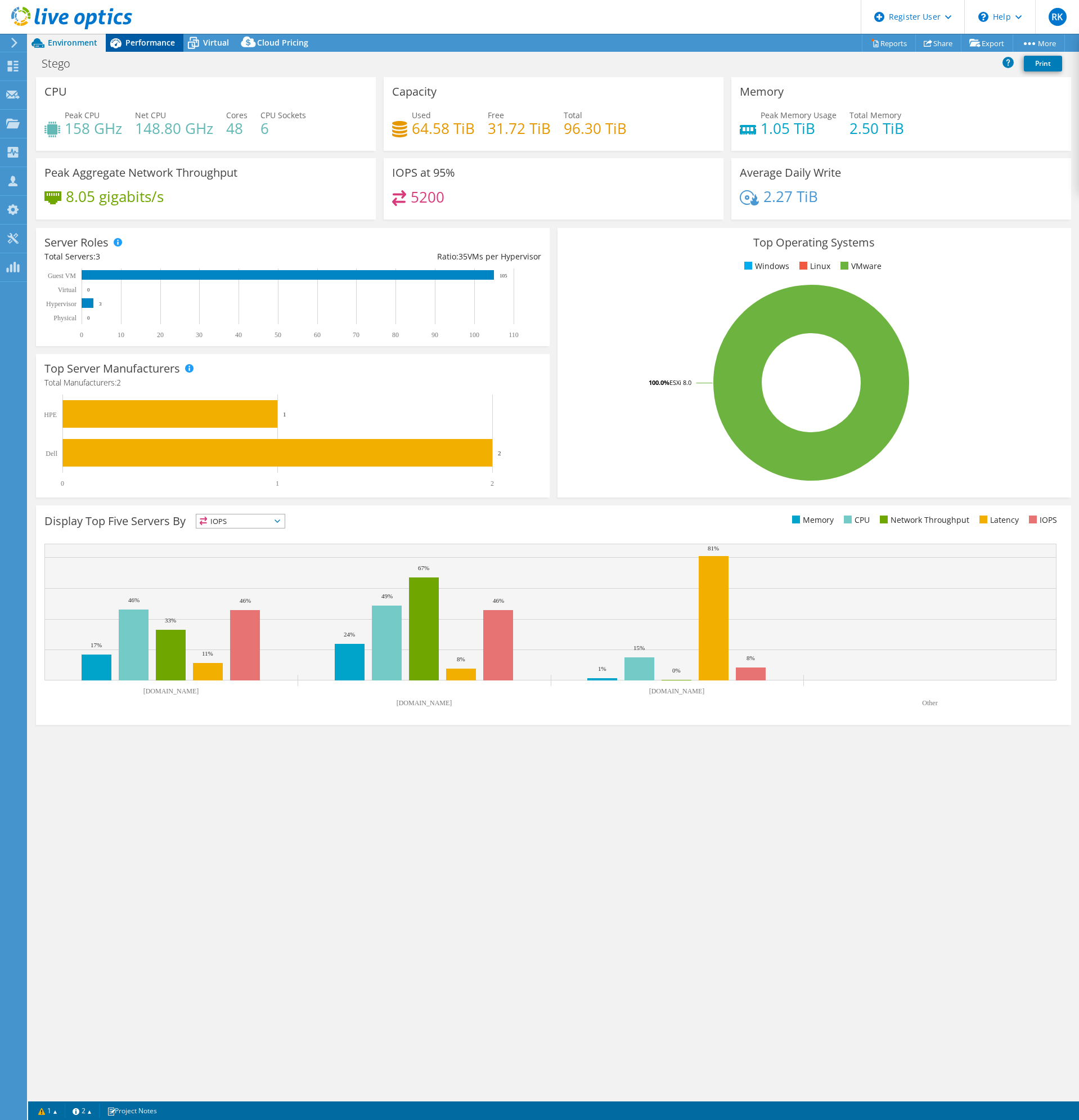
click at [144, 43] on span "Performance" at bounding box center [150, 42] width 50 height 11
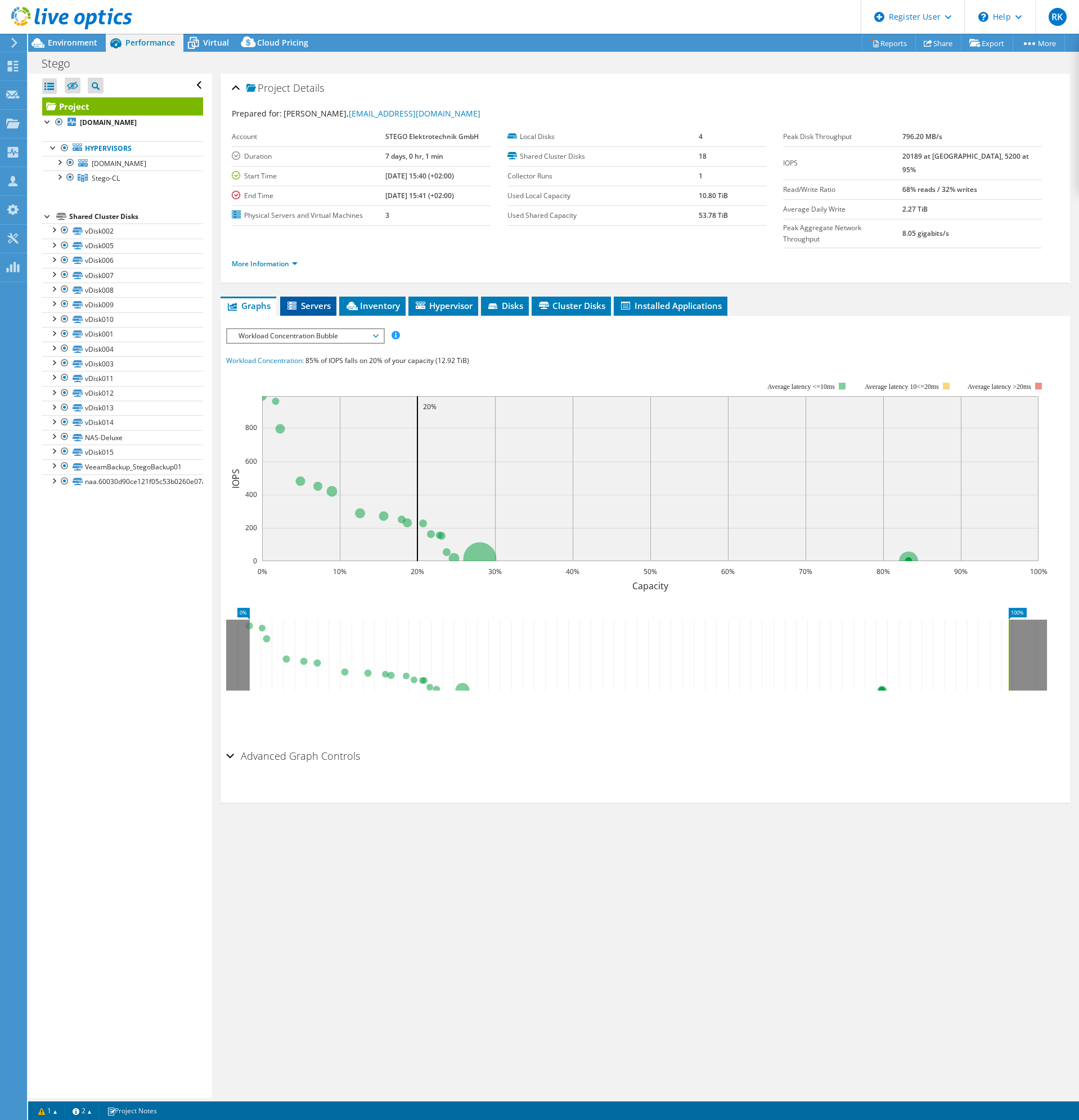
click at [329, 300] on span "Servers" at bounding box center [307, 305] width 45 height 11
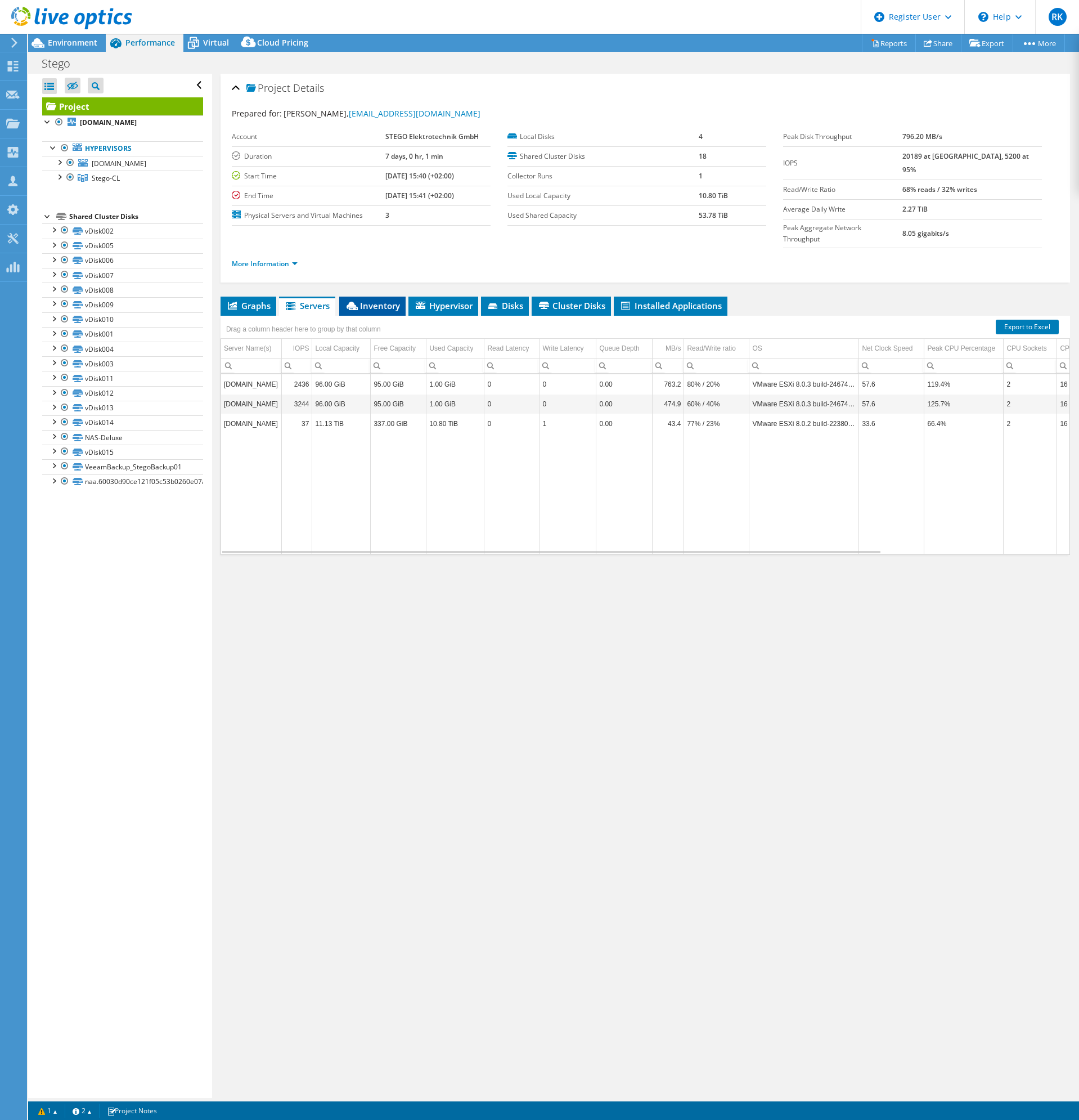
click at [375, 300] on span "Inventory" at bounding box center [373, 305] width 56 height 11
